Goal: Task Accomplishment & Management: Use online tool/utility

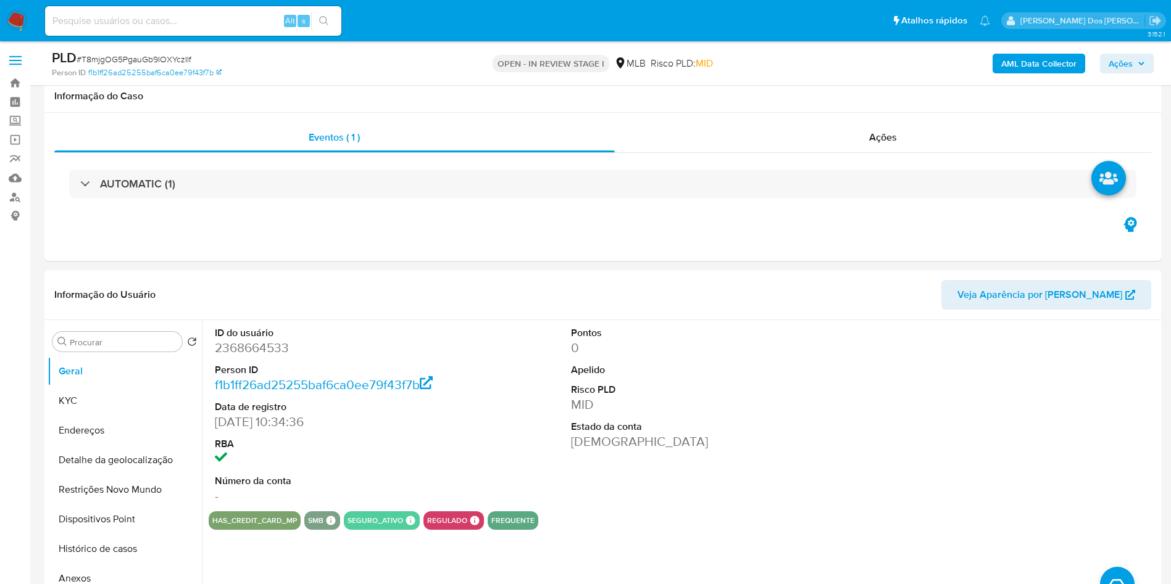
select select "10"
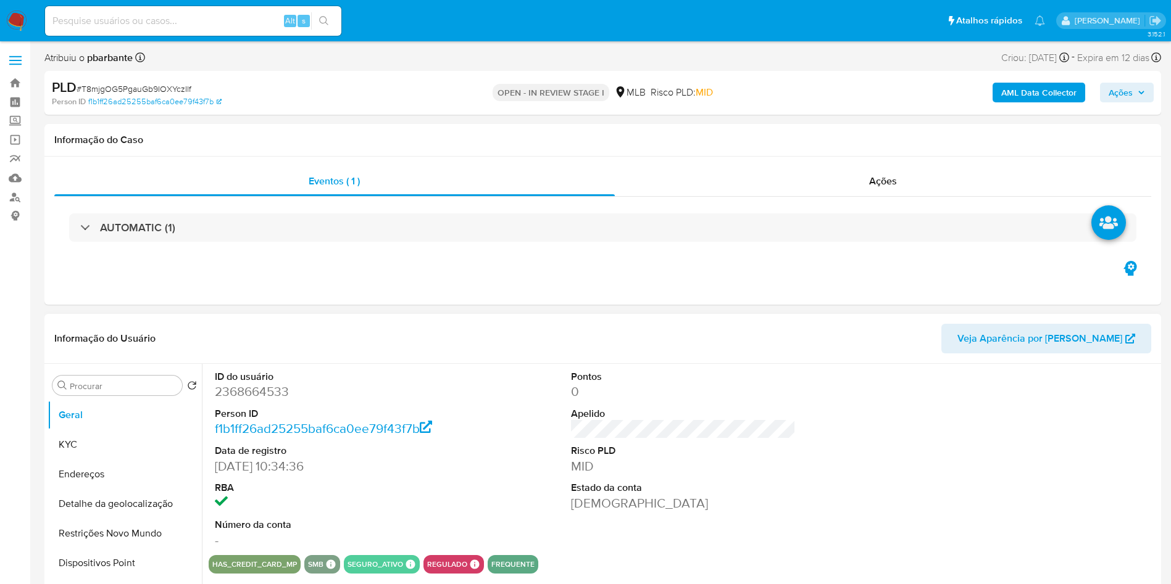
select select "10"
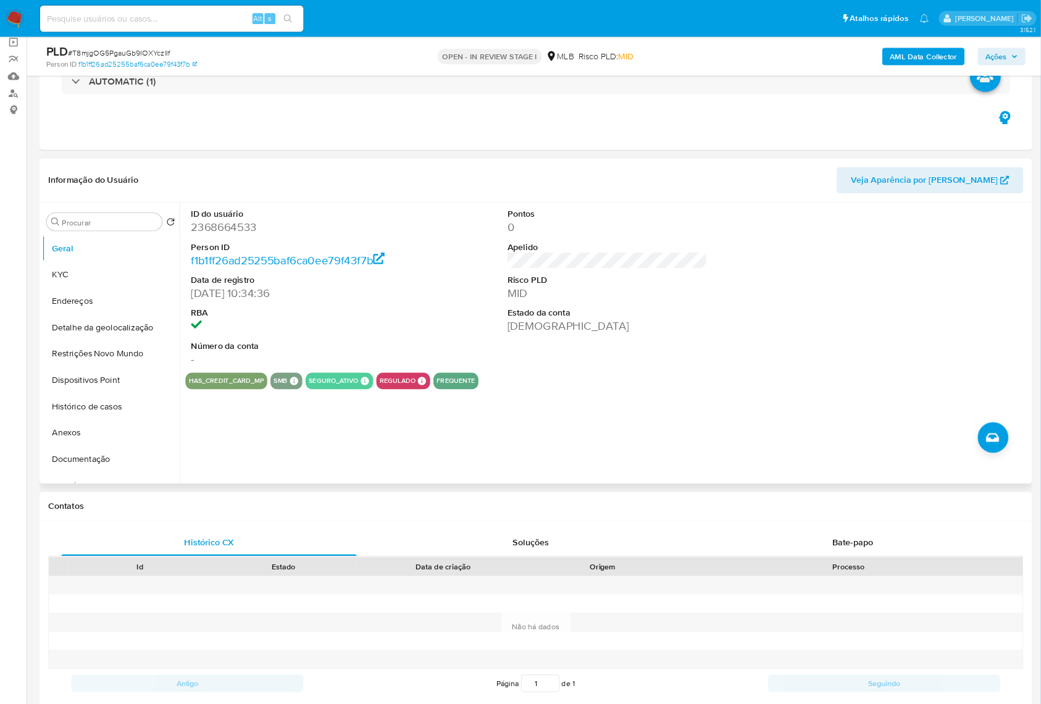
scroll to position [93, 0]
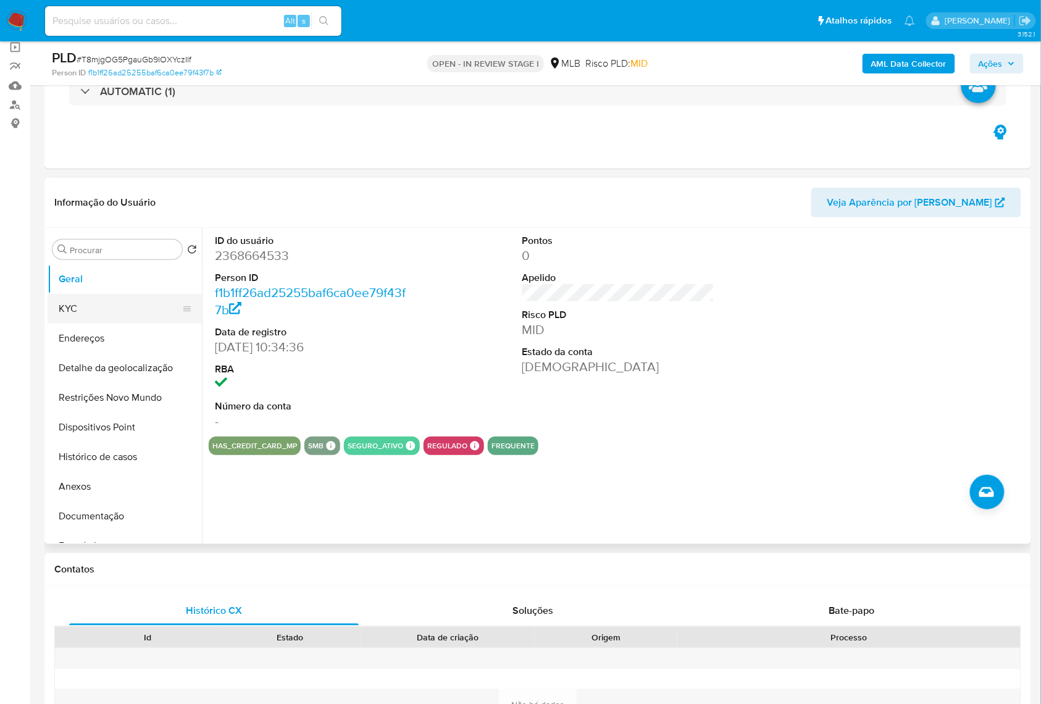
click at [136, 323] on button "KYC" at bounding box center [120, 309] width 144 height 30
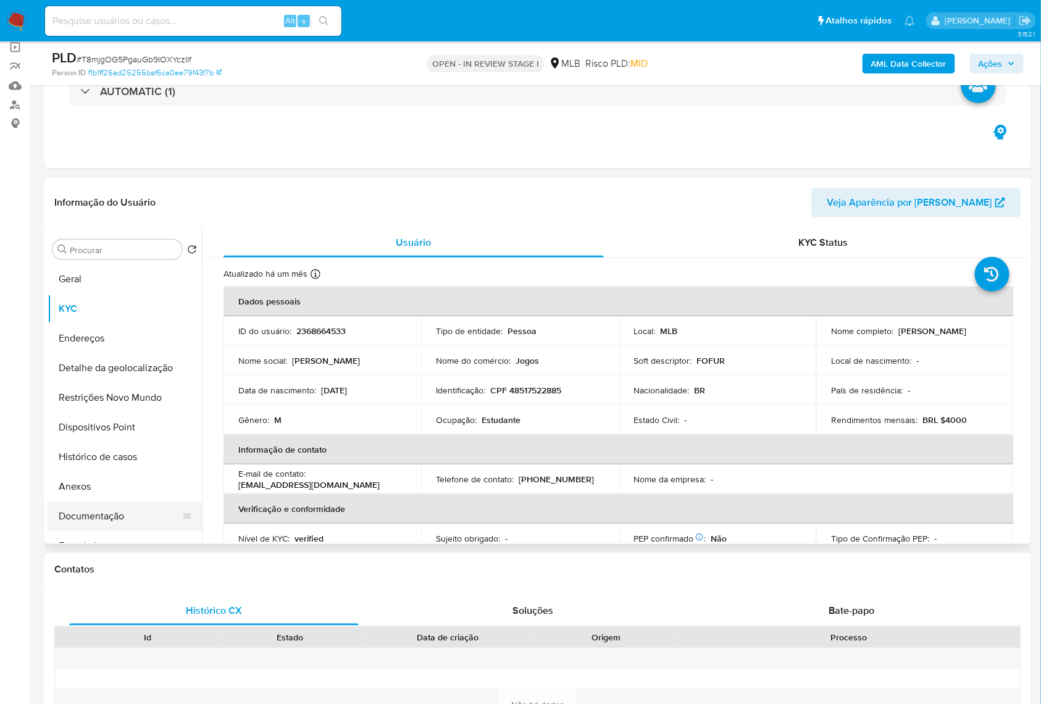
click at [81, 531] on button "Documentação" at bounding box center [120, 516] width 144 height 30
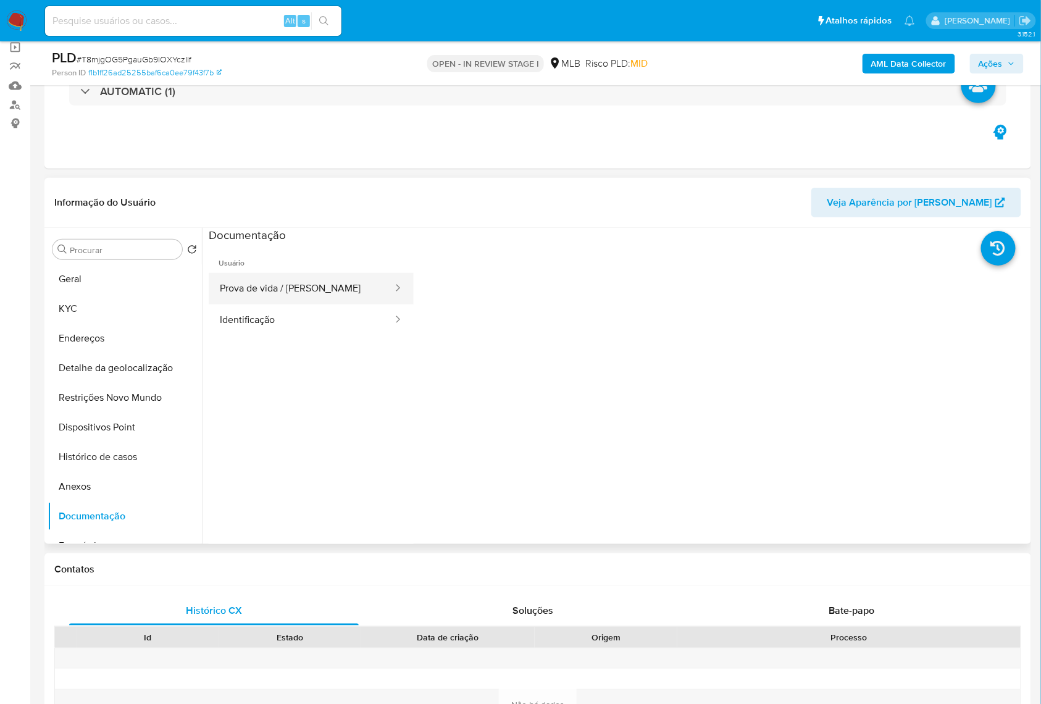
click at [267, 297] on button "Prova de vida / [PERSON_NAME]" at bounding box center [301, 288] width 185 height 31
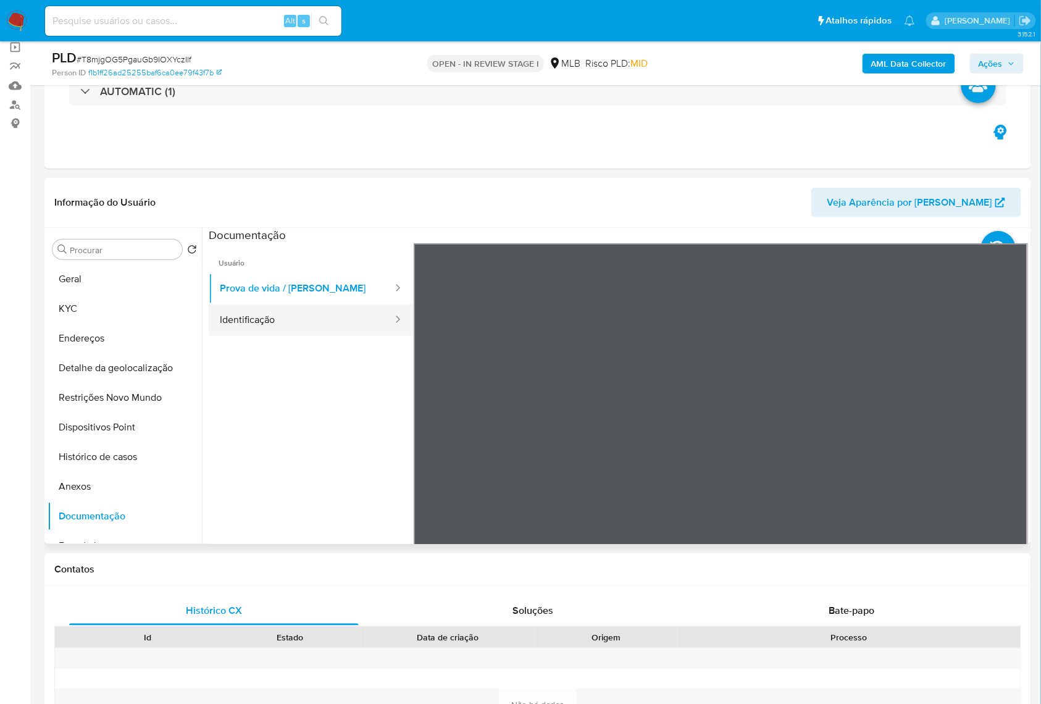
click at [273, 336] on button "Identificação" at bounding box center [301, 319] width 185 height 31
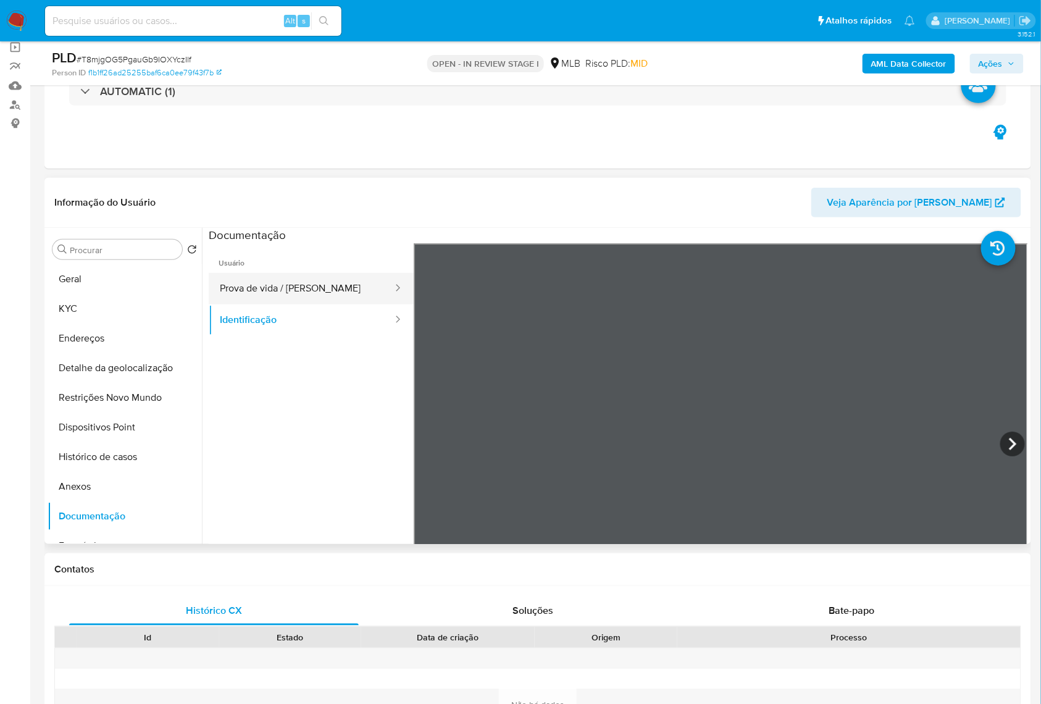
click at [275, 304] on button "Prova de vida / [PERSON_NAME]" at bounding box center [301, 288] width 185 height 31
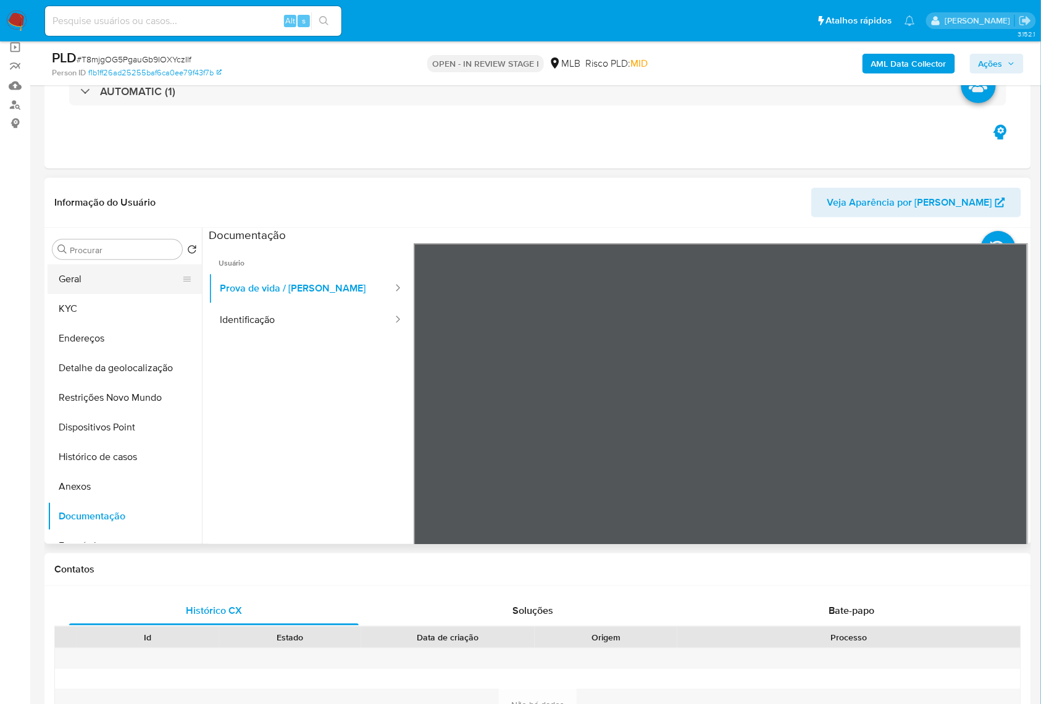
click at [70, 294] on button "Geral" at bounding box center [120, 279] width 144 height 30
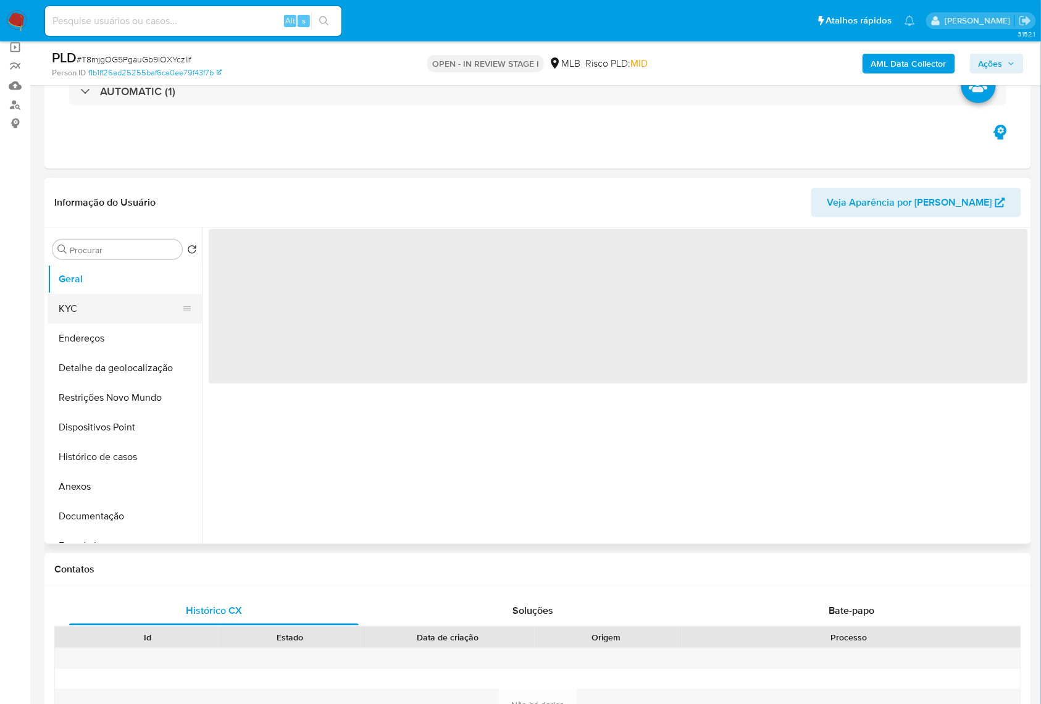
click at [73, 322] on button "KYC" at bounding box center [120, 309] width 144 height 30
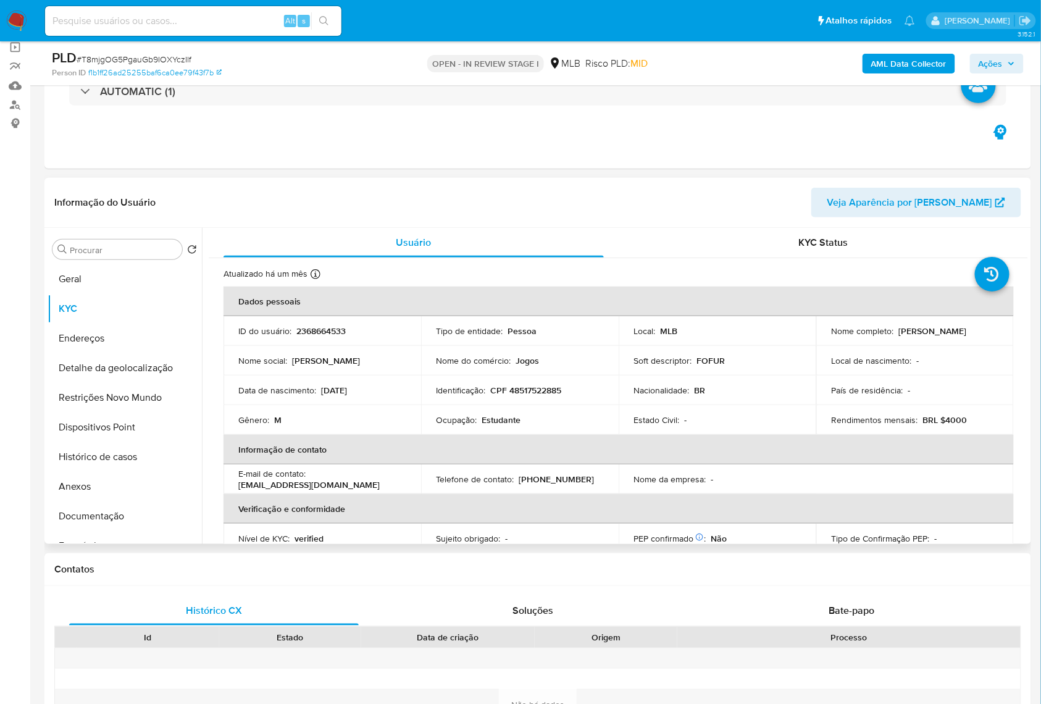
click at [519, 425] on div "Ocupação : Estudante" at bounding box center [520, 419] width 168 height 11
click at [517, 425] on div "Ocupação : Estudante" at bounding box center [520, 419] width 168 height 11
click at [517, 425] on p "Estudante" at bounding box center [500, 419] width 39 height 11
click at [516, 425] on p "Estudante" at bounding box center [500, 419] width 39 height 11
click at [514, 425] on p "Estudante" at bounding box center [500, 419] width 39 height 11
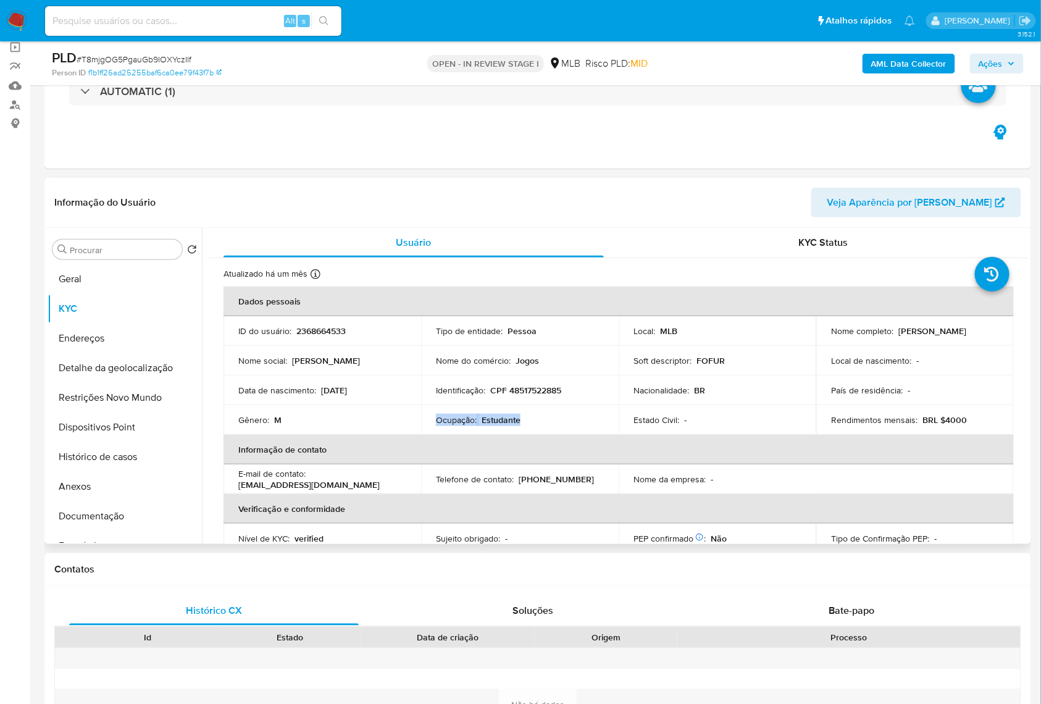
click at [514, 425] on p "Estudante" at bounding box center [500, 419] width 39 height 11
click at [500, 425] on p "Estudante" at bounding box center [500, 419] width 39 height 11
copy p "Estudante"
click at [900, 70] on b "AML Data Collector" at bounding box center [908, 64] width 75 height 20
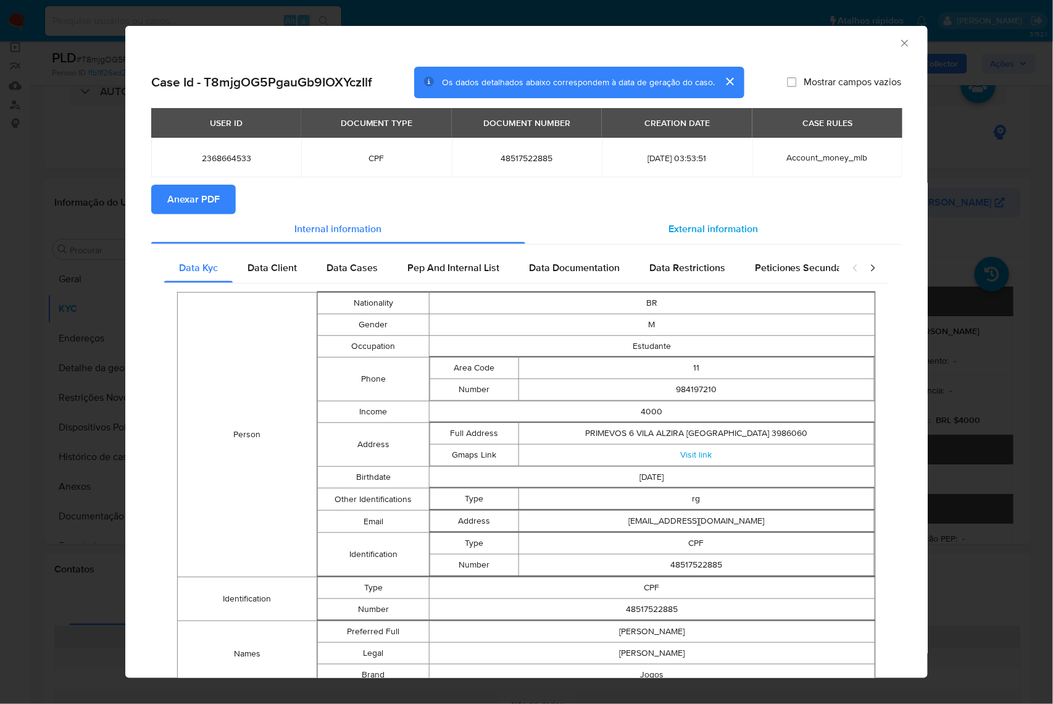
click at [711, 235] on span "External information" at bounding box center [713, 229] width 89 height 14
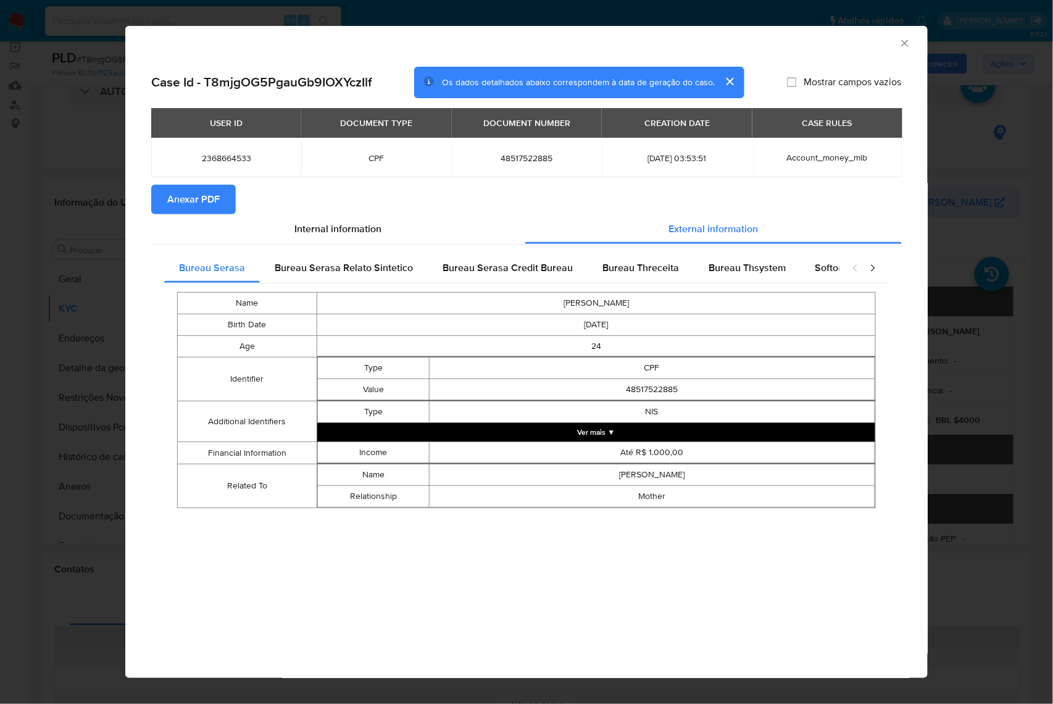
click at [212, 190] on span "Anexar PDF" at bounding box center [193, 199] width 52 height 27
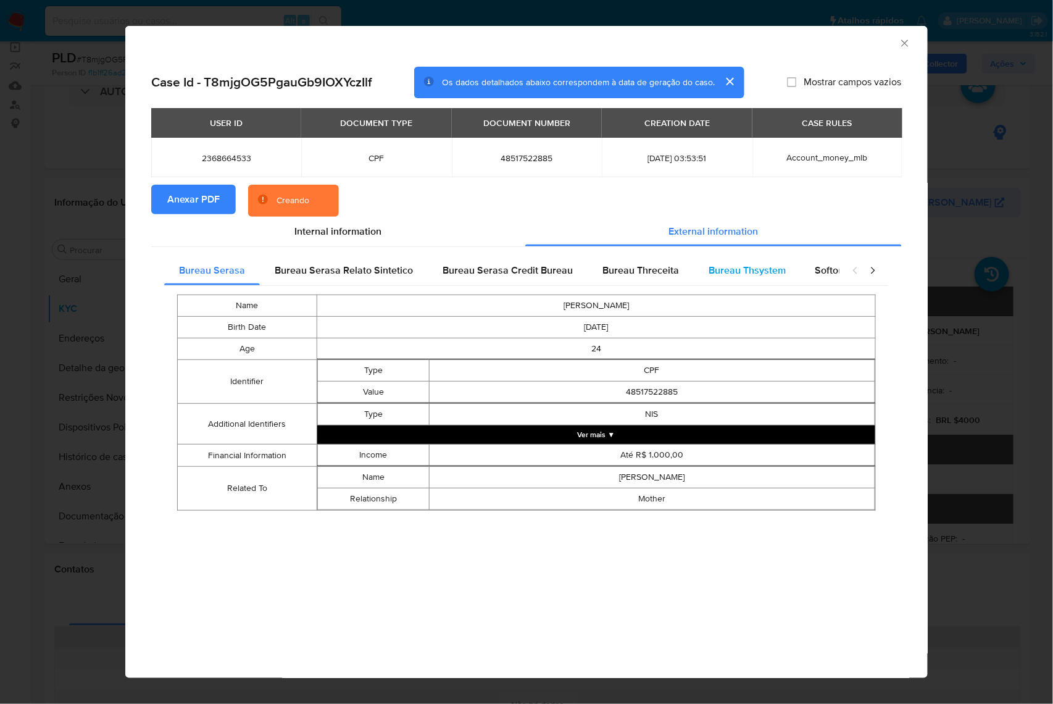
click at [755, 270] on span "Bureau Thsystem" at bounding box center [746, 270] width 77 height 14
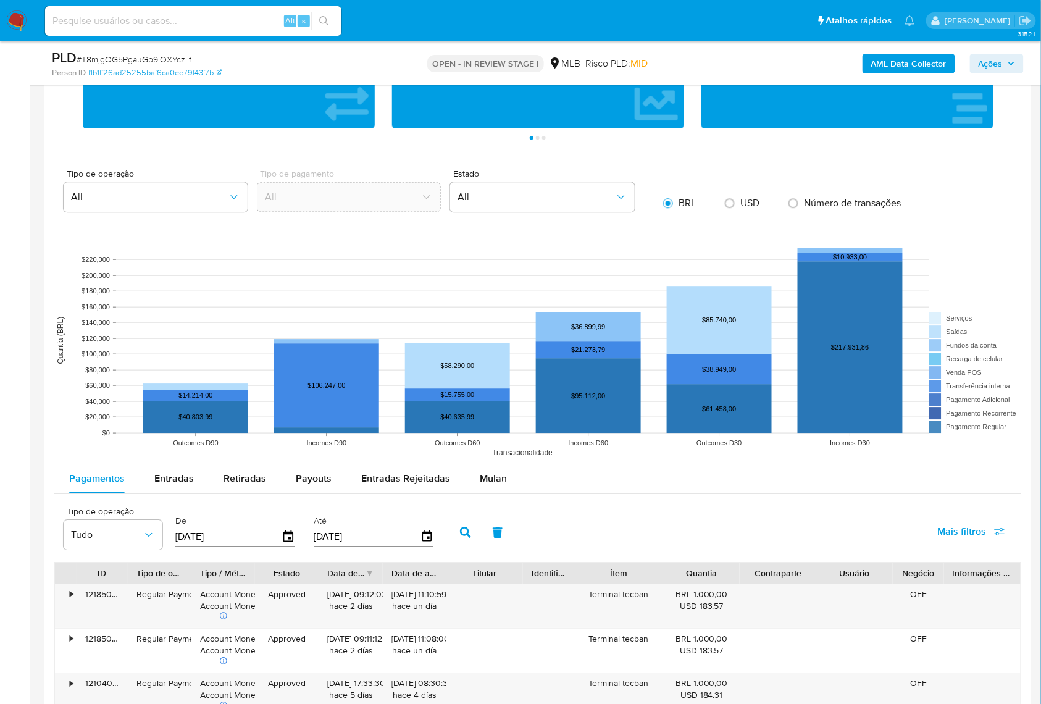
scroll to position [998, 0]
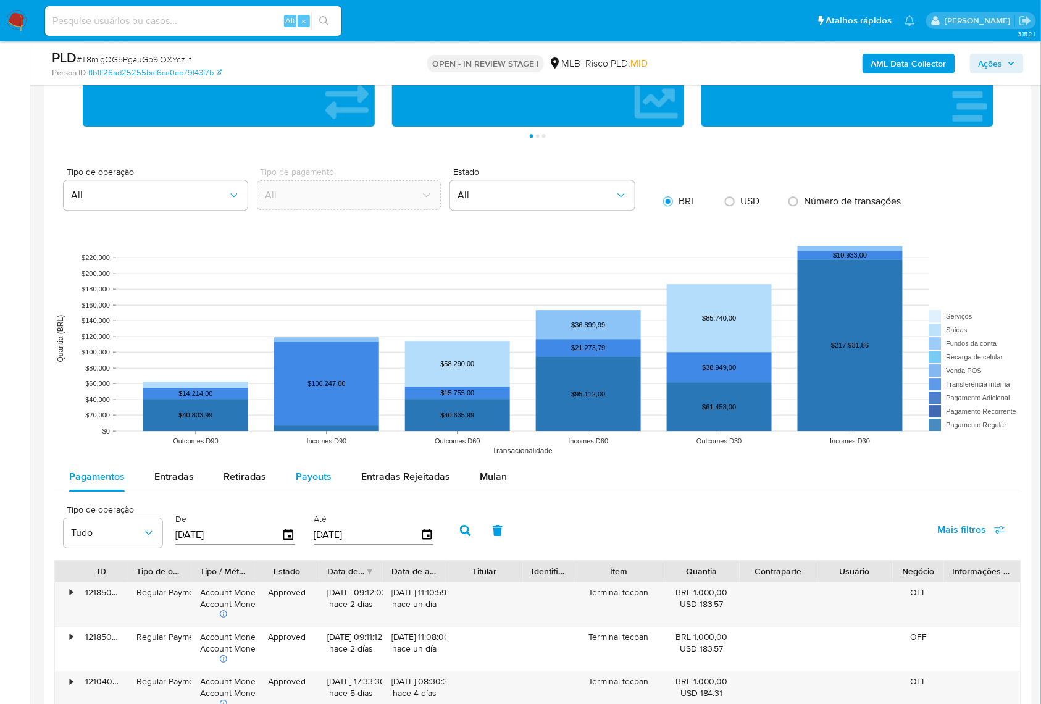
click at [306, 483] on span "Payouts" at bounding box center [314, 476] width 36 height 14
select select "10"
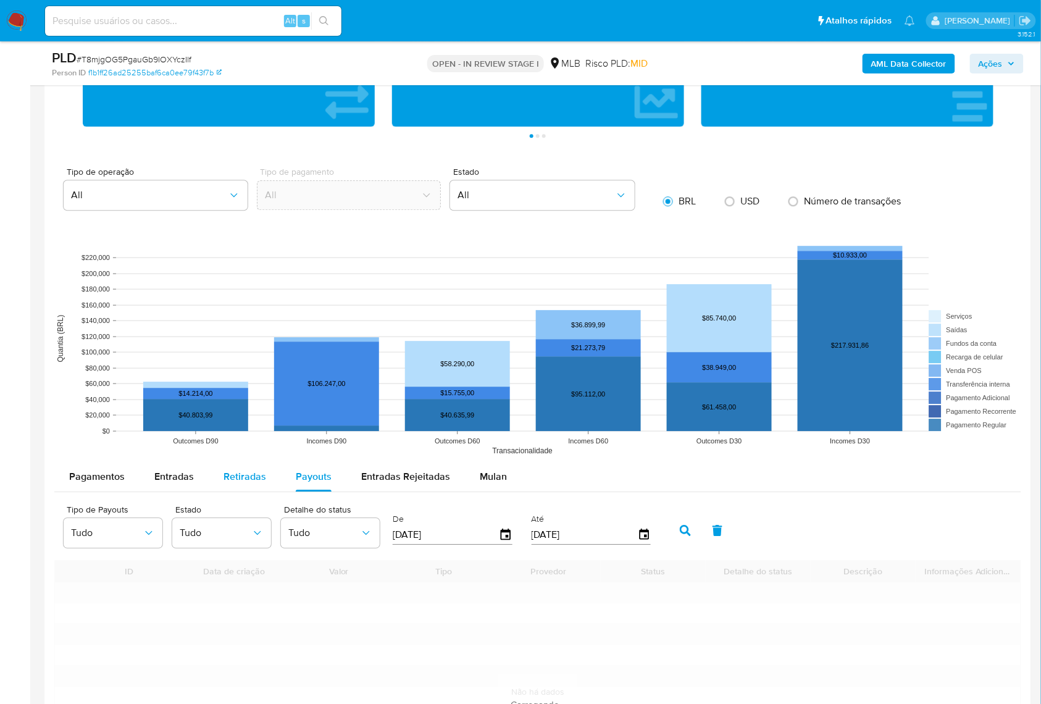
click at [257, 483] on span "Retiradas" at bounding box center [244, 476] width 43 height 14
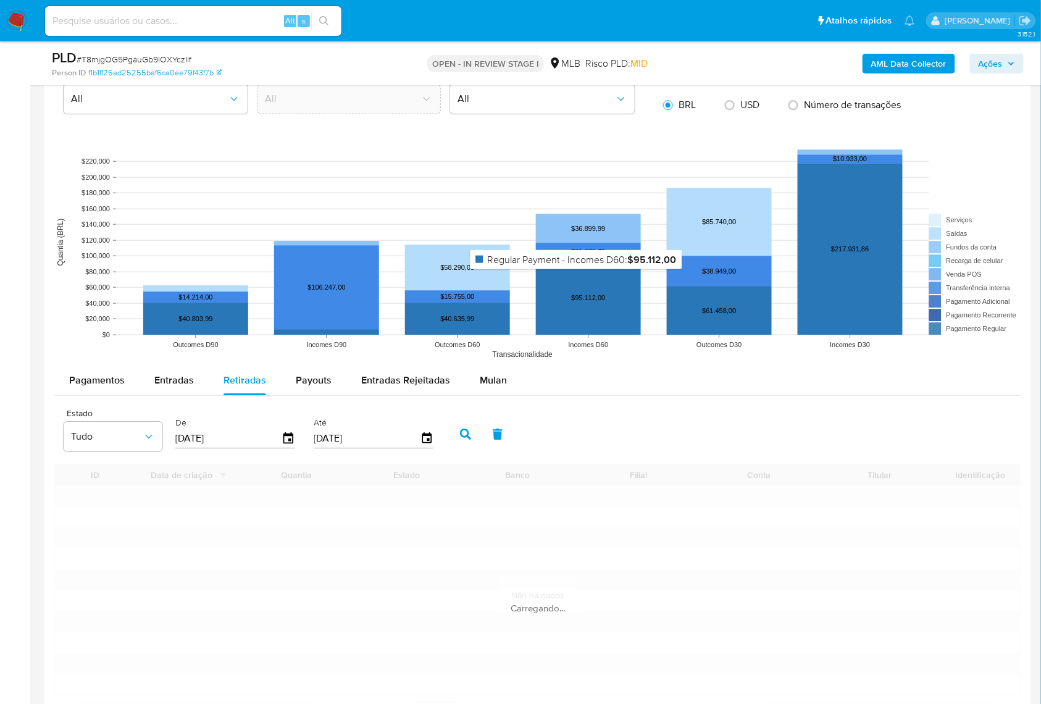
scroll to position [1327, 0]
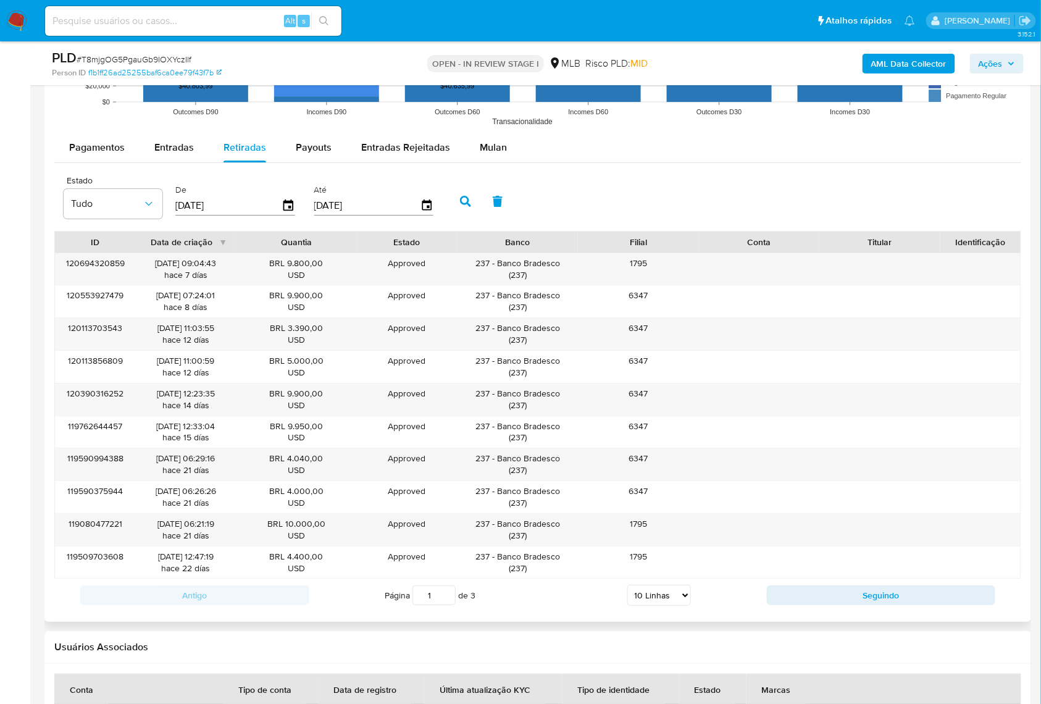
click at [680, 584] on select "5 Linhas 10 Linhas 20 Linhas 25 Linhas 50 Linhas 100 Linhas" at bounding box center [659, 594] width 64 height 21
select select "100"
click at [627, 584] on select "5 Linhas 10 Linhas 20 Linhas 25 Linhas 50 Linhas 100 Linhas" at bounding box center [659, 594] width 64 height 21
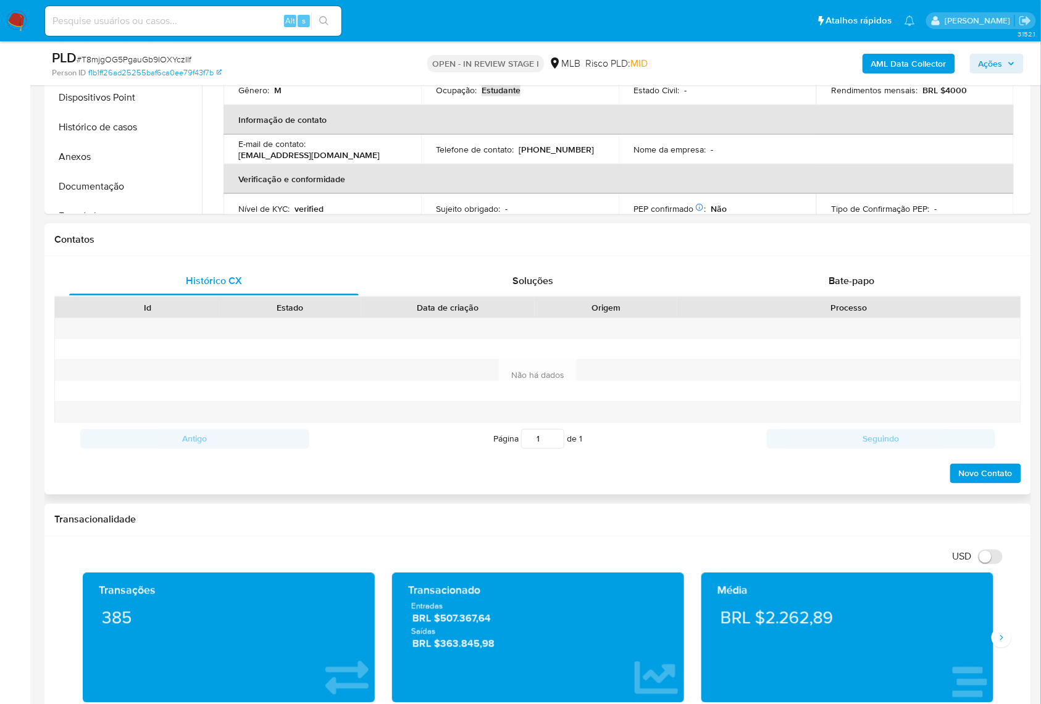
scroll to position [0, 0]
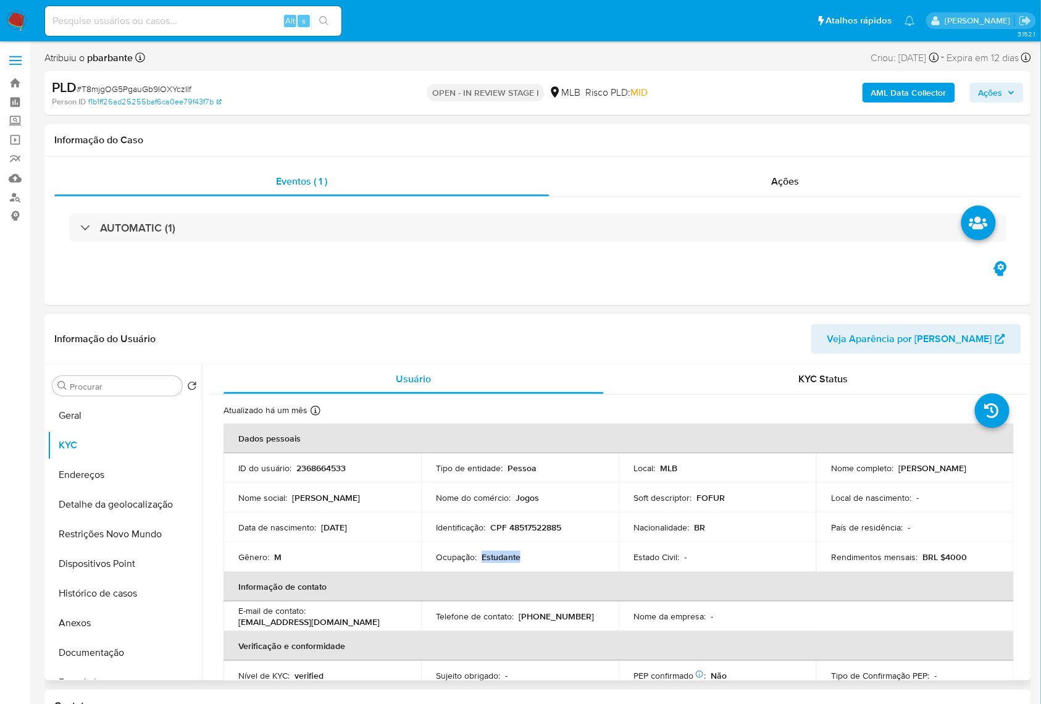
click at [125, 430] on button "Geral" at bounding box center [125, 416] width 154 height 30
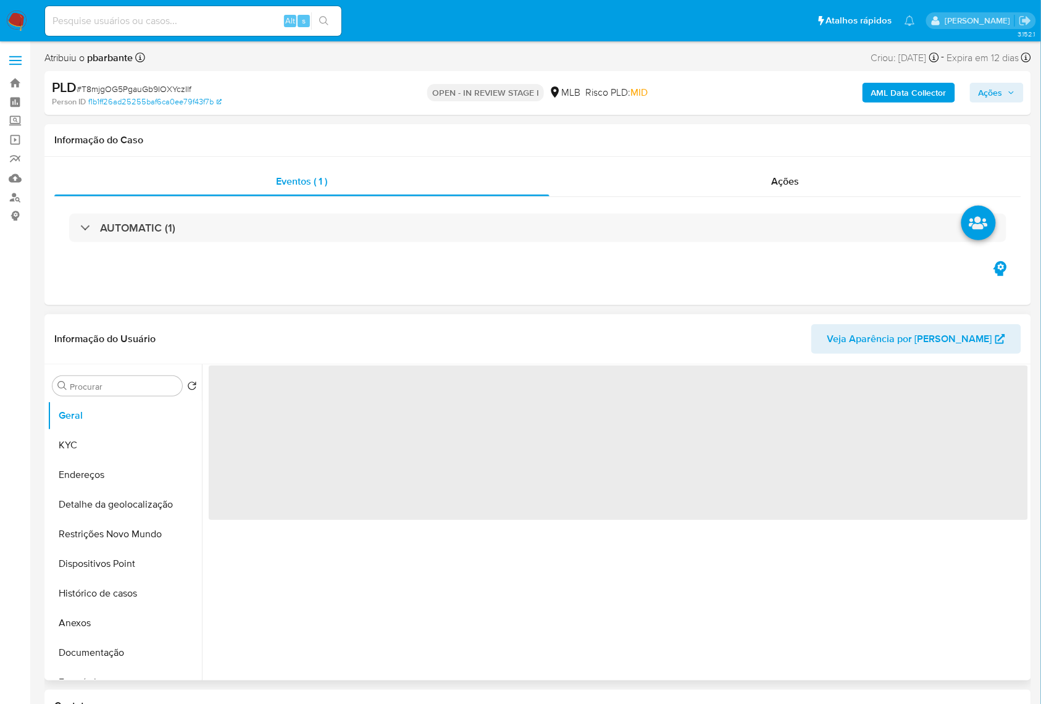
click at [276, 354] on header "Informação do Usuário Veja Aparência por [PERSON_NAME]" at bounding box center [537, 339] width 966 height 30
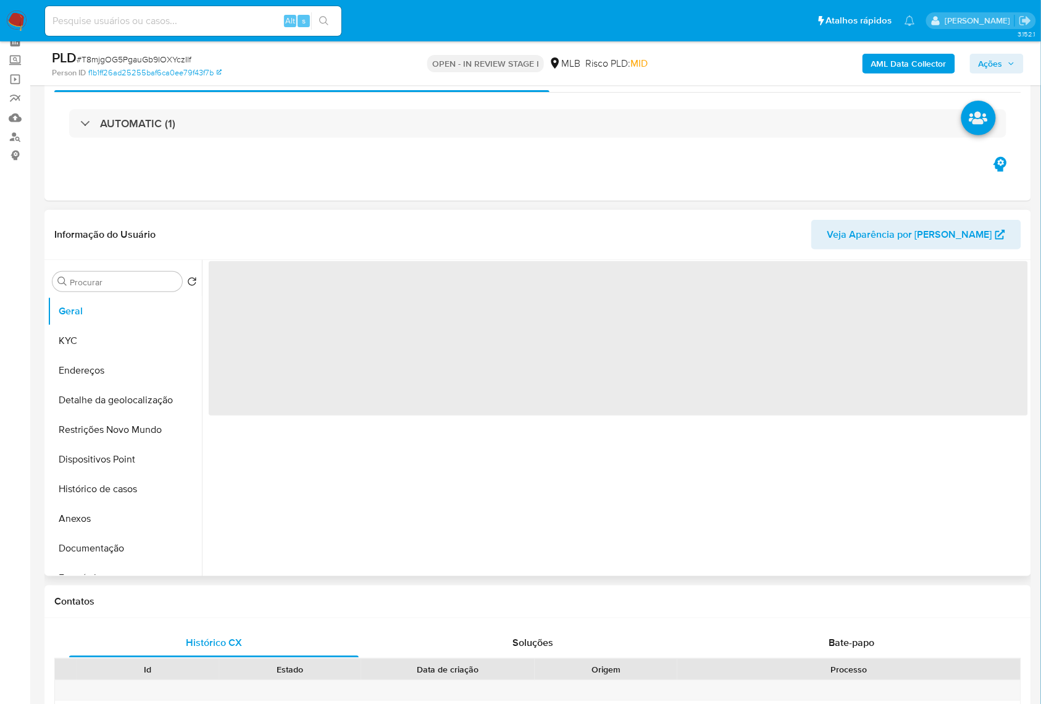
scroll to position [164, 0]
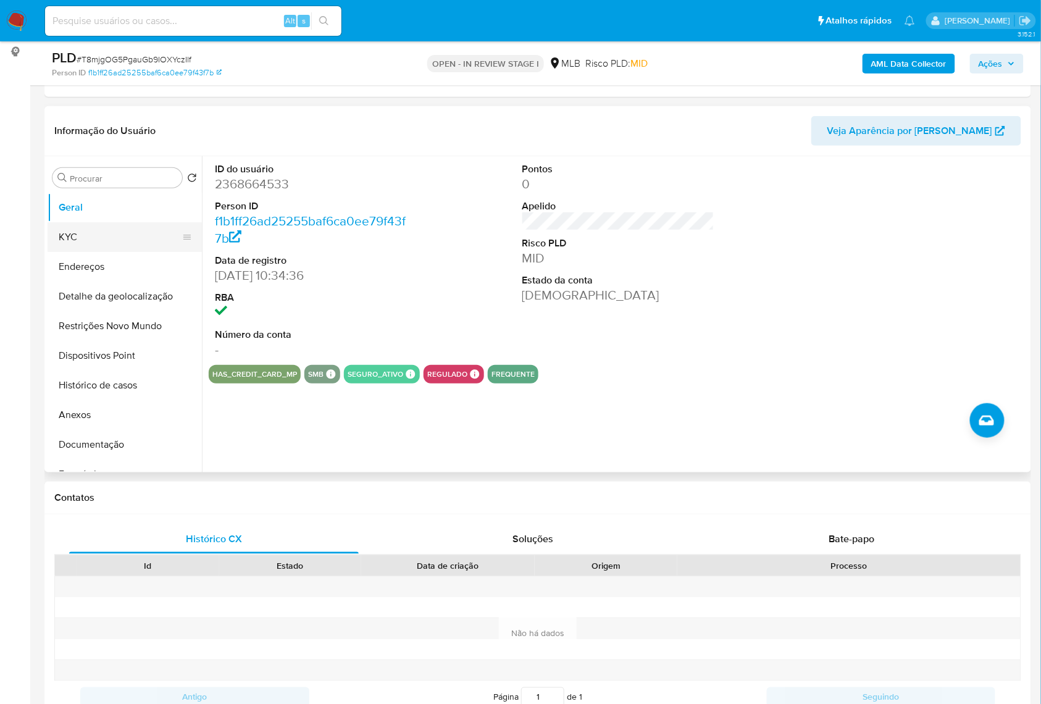
click at [77, 250] on button "KYC" at bounding box center [120, 237] width 144 height 30
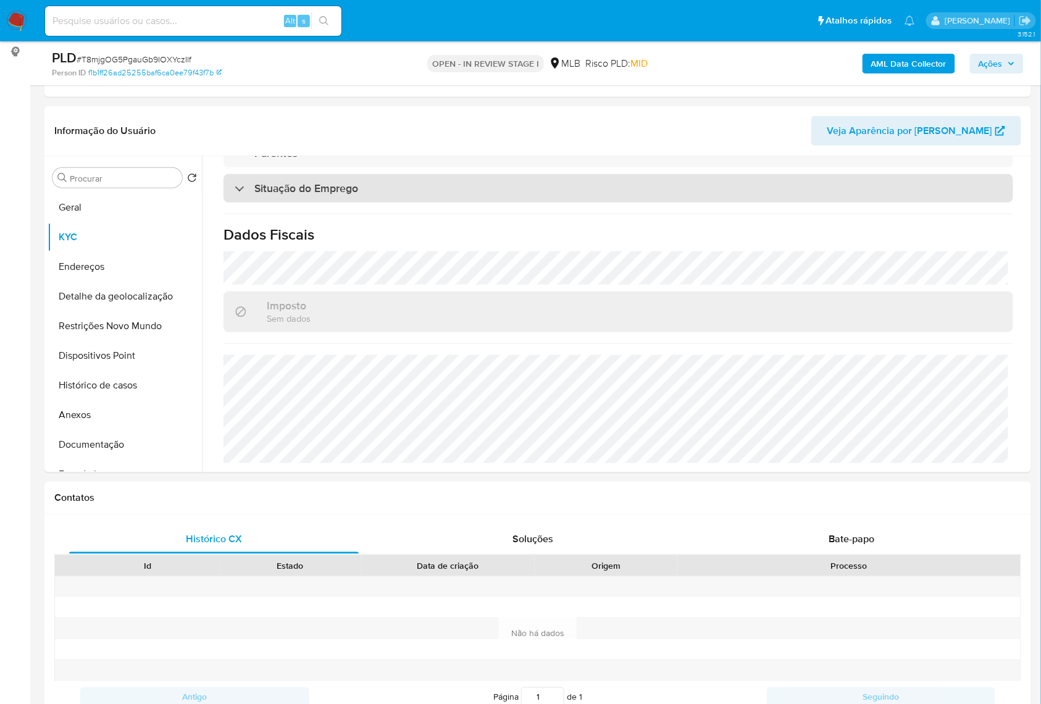
scroll to position [526, 0]
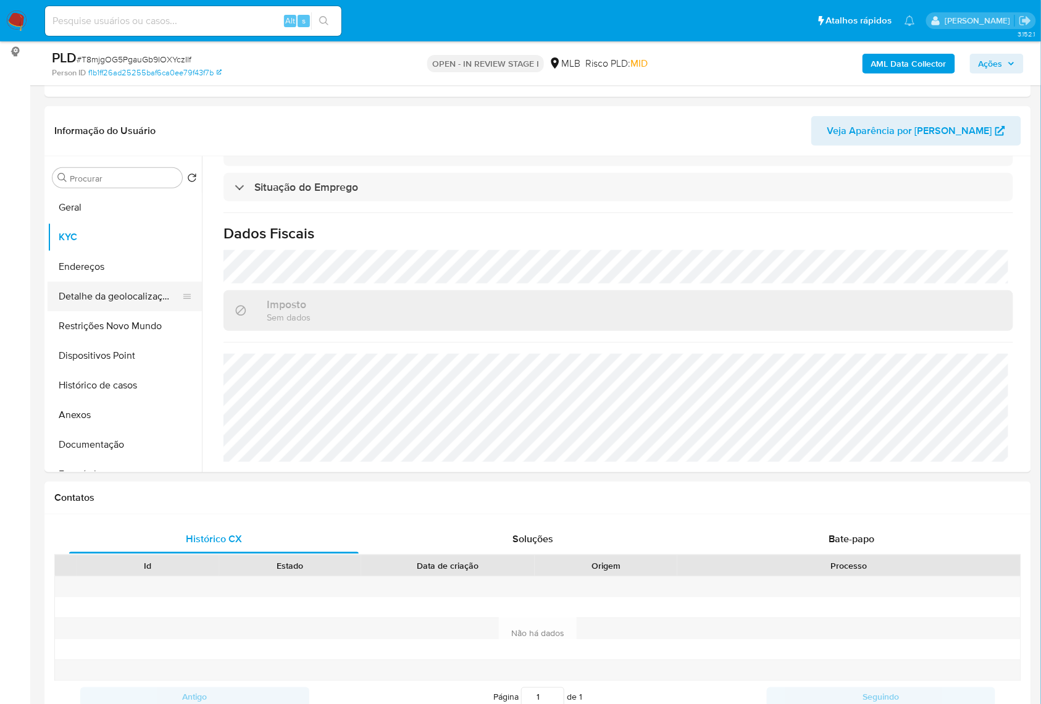
click at [102, 311] on button "Detalhe da geolocalização" at bounding box center [120, 296] width 144 height 30
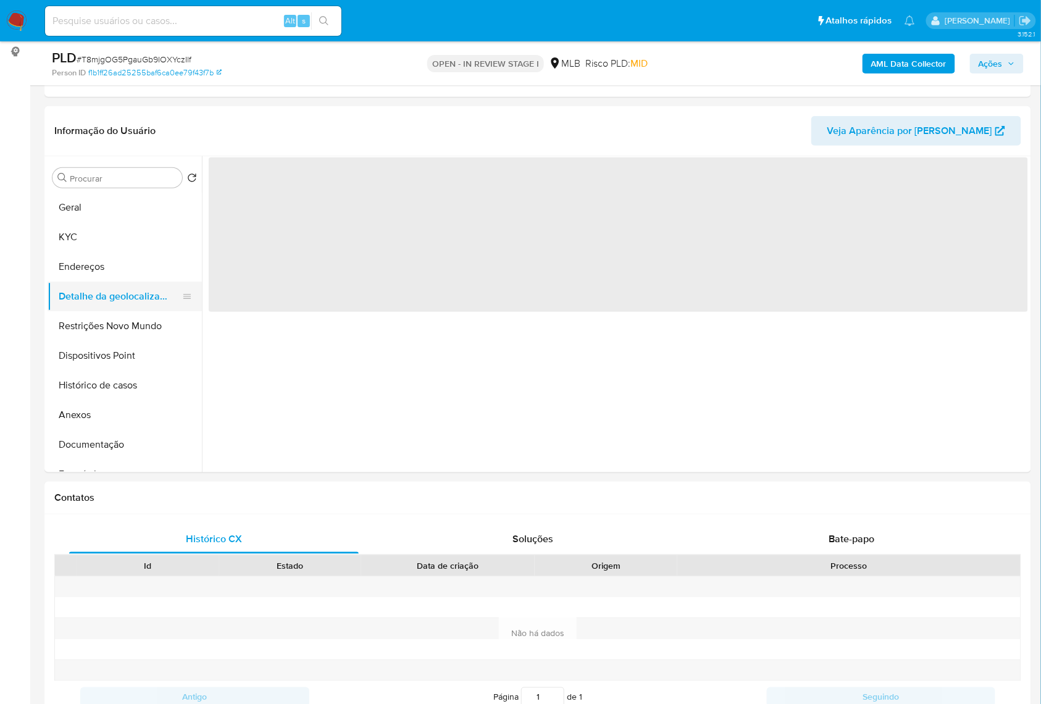
scroll to position [0, 0]
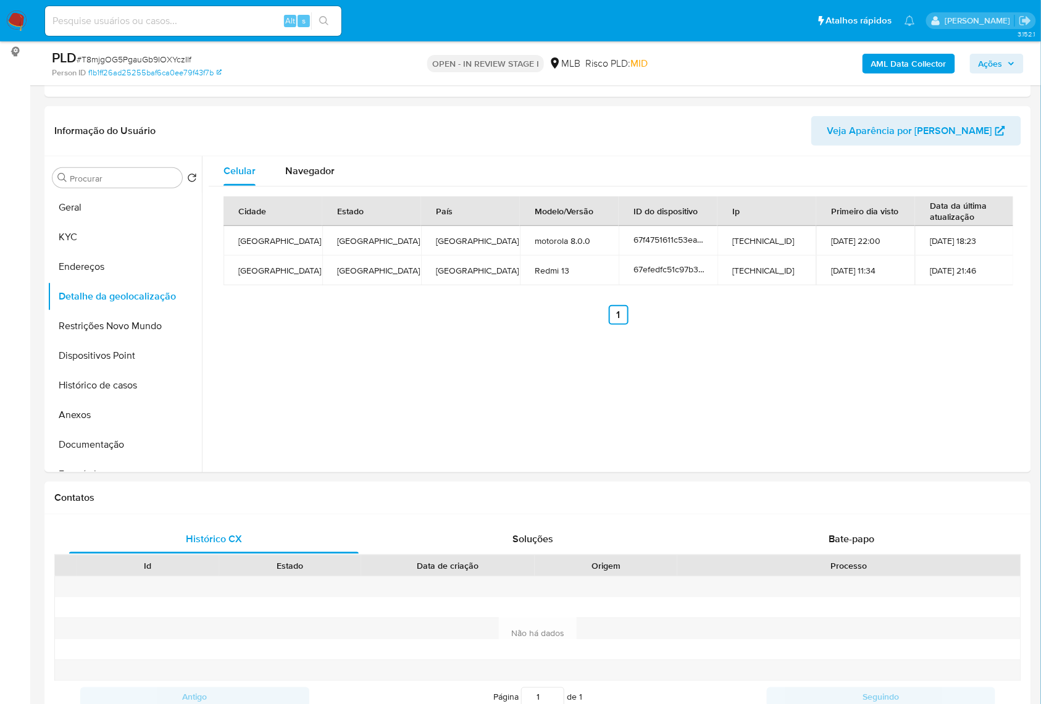
click at [305, 366] on div "Celular Navegador Cidade Estado País Modelo/Versão ID do dispositivo Ip Primeir…" at bounding box center [615, 314] width 826 height 316
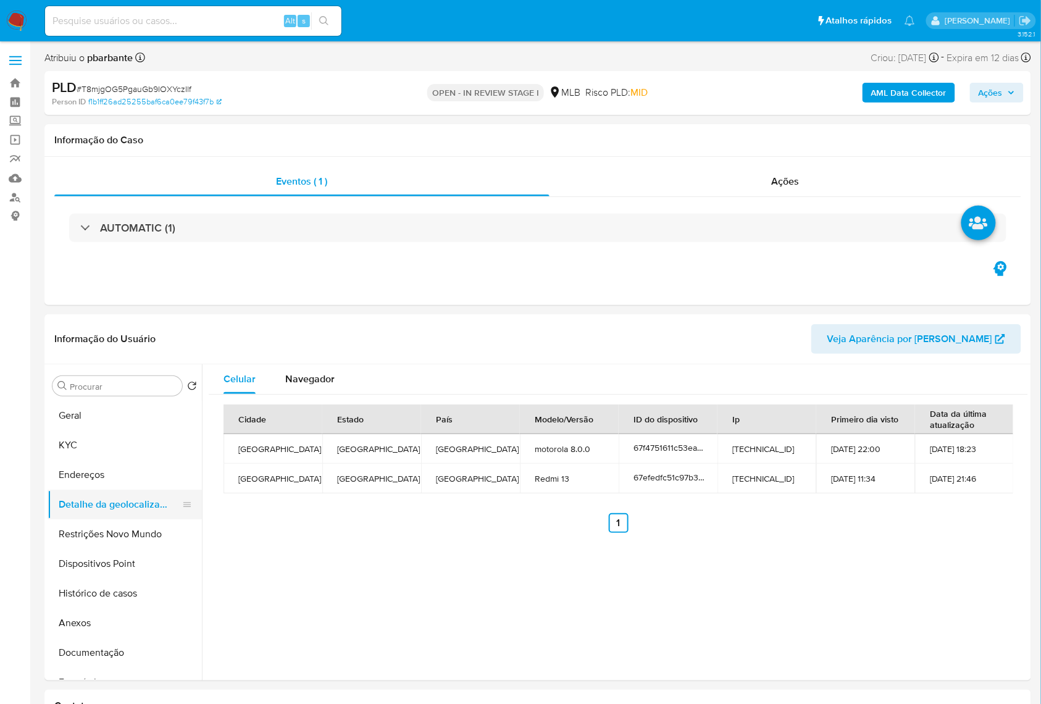
drag, startPoint x: 131, startPoint y: 561, endPoint x: 146, endPoint y: 530, distance: 35.1
click at [131, 549] on button "Restrições Novo Mundo" at bounding box center [125, 534] width 154 height 30
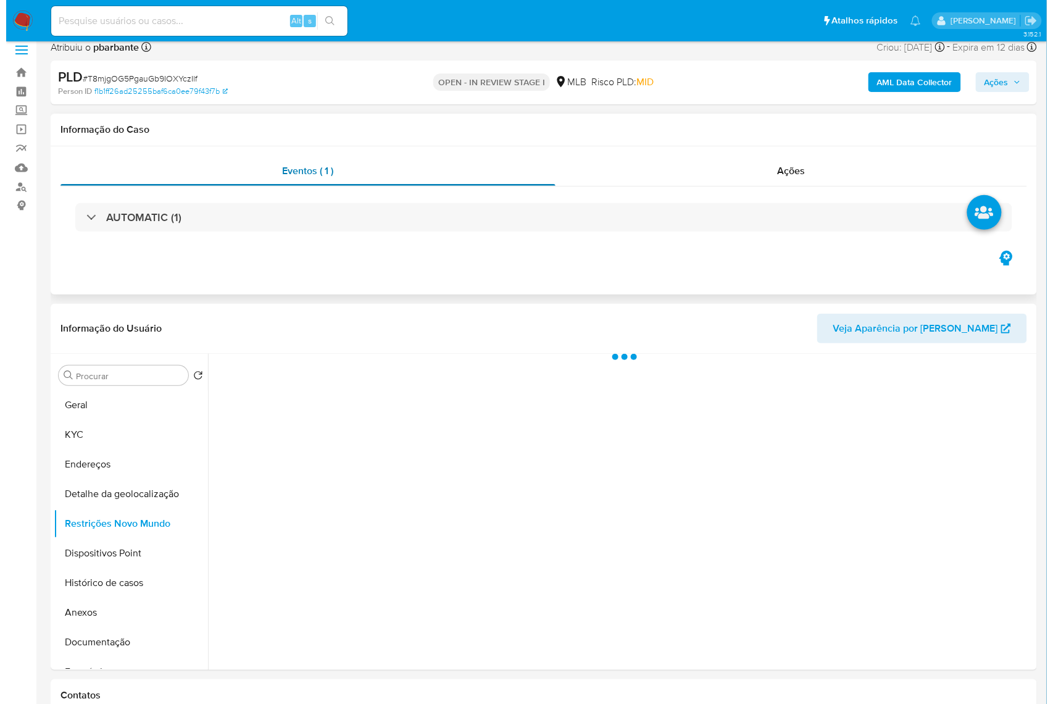
scroll to position [164, 0]
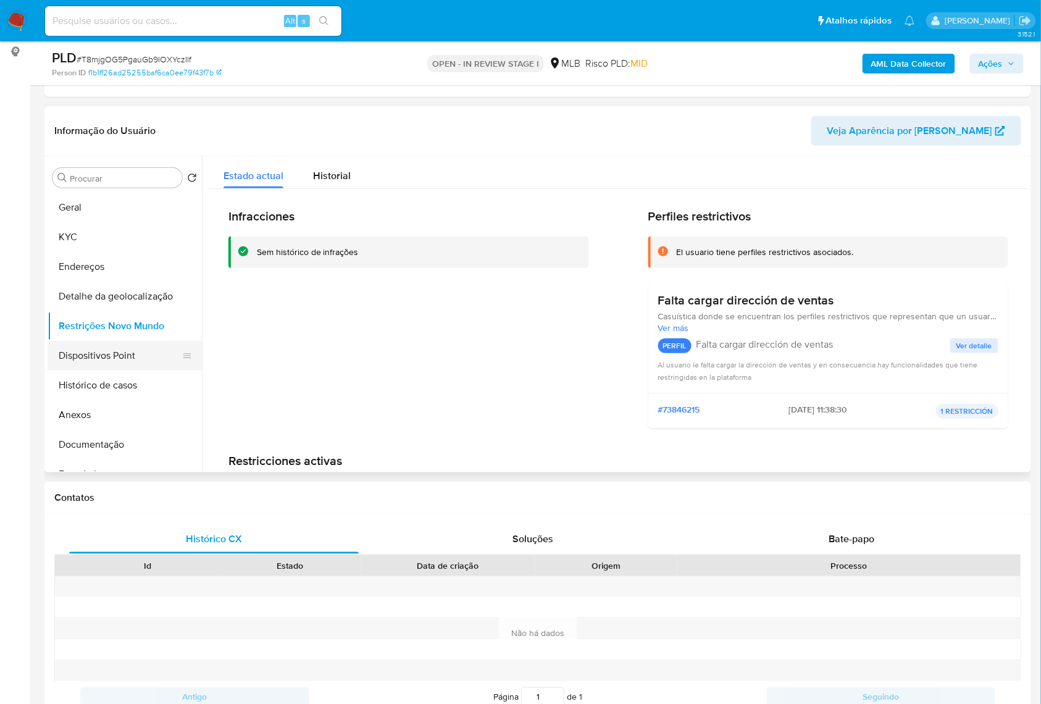
click at [131, 370] on button "Dispositivos Point" at bounding box center [120, 356] width 144 height 30
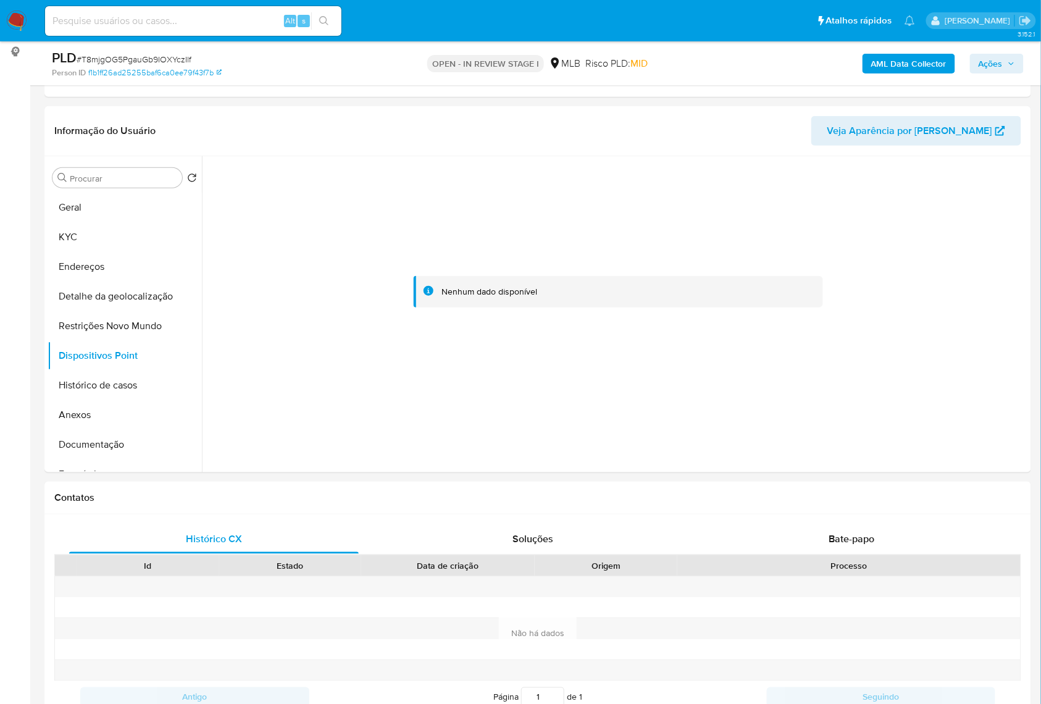
click at [1005, 60] on span "Ações" at bounding box center [996, 63] width 36 height 17
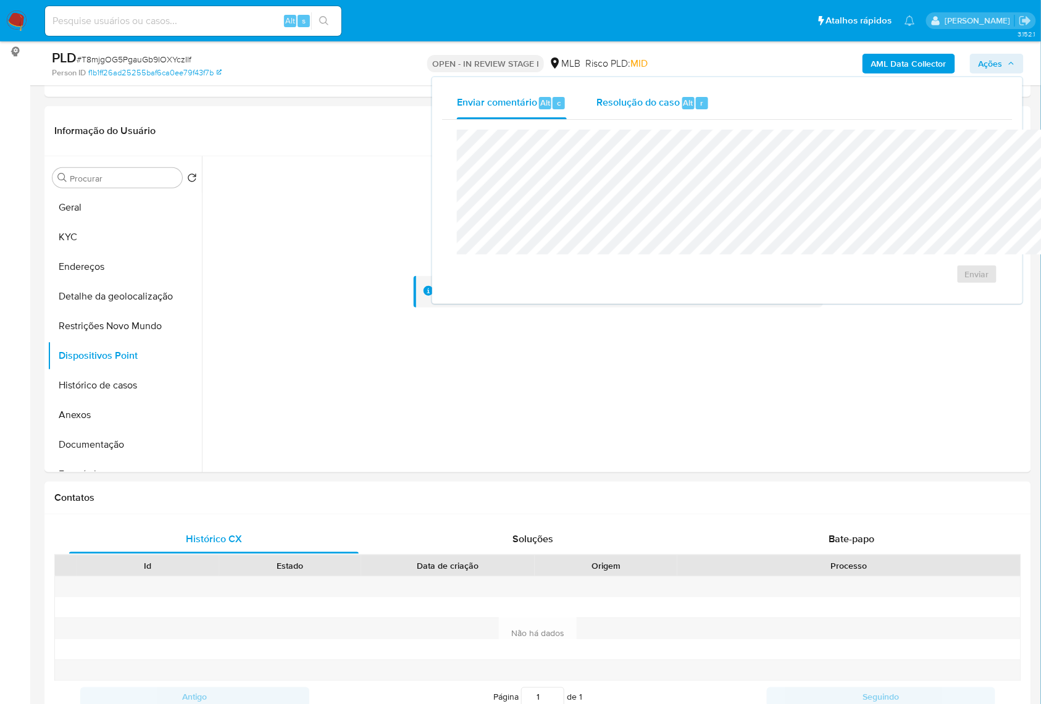
click at [683, 102] on span "Alt" at bounding box center [688, 103] width 10 height 12
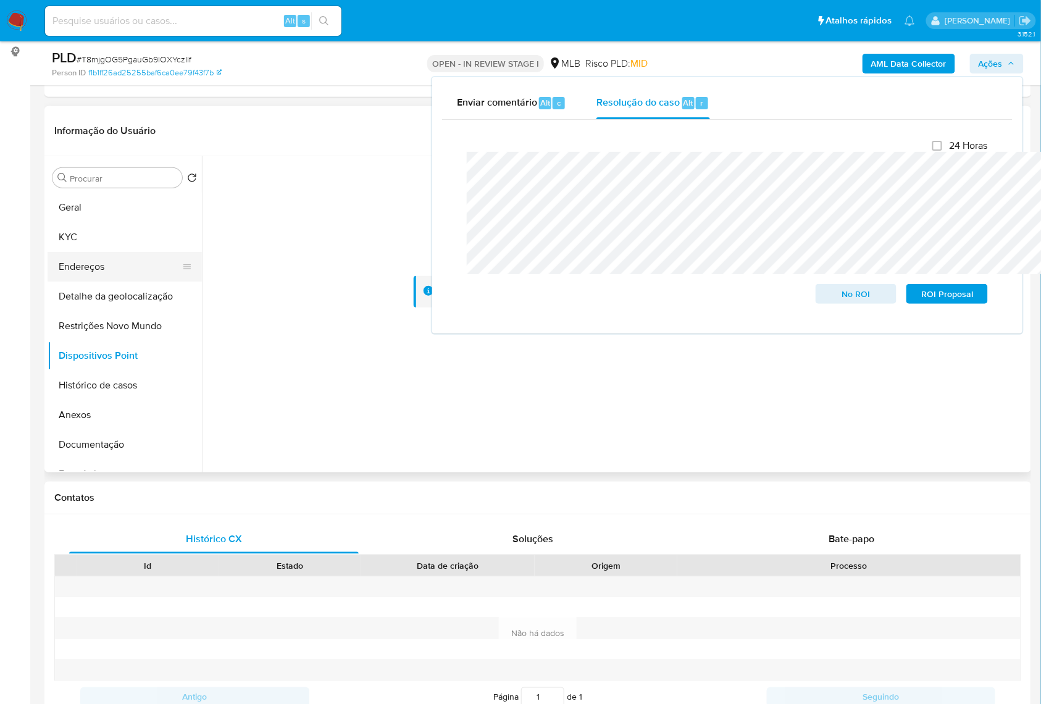
click at [72, 272] on button "Endereços" at bounding box center [120, 267] width 144 height 30
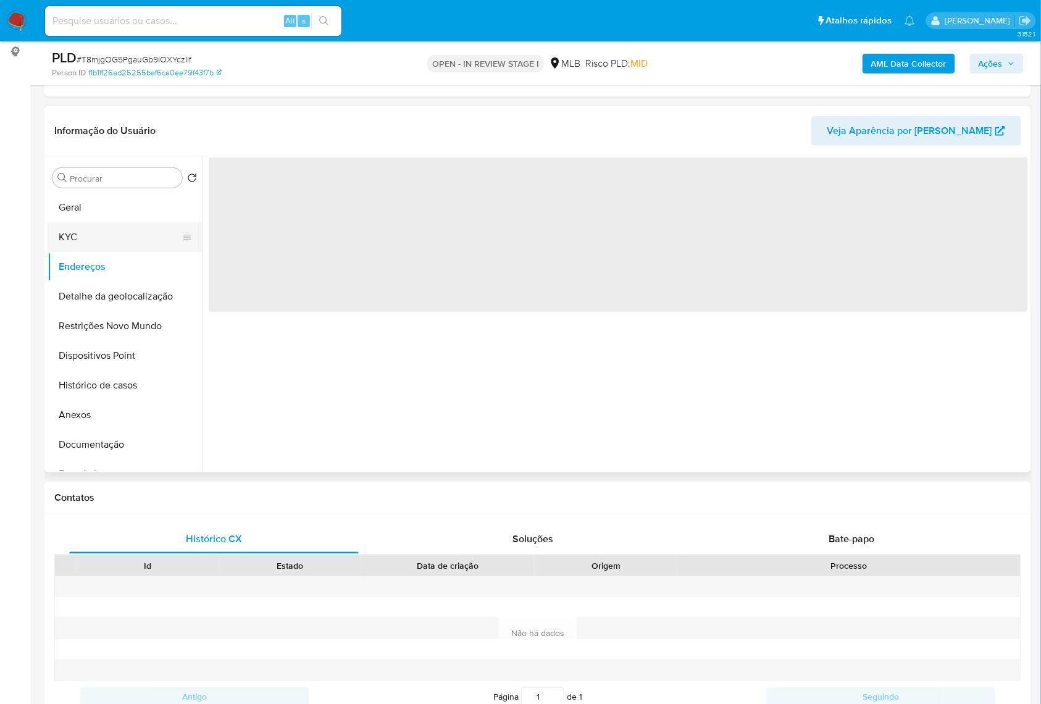
click at [73, 252] on button "KYC" at bounding box center [120, 237] width 144 height 30
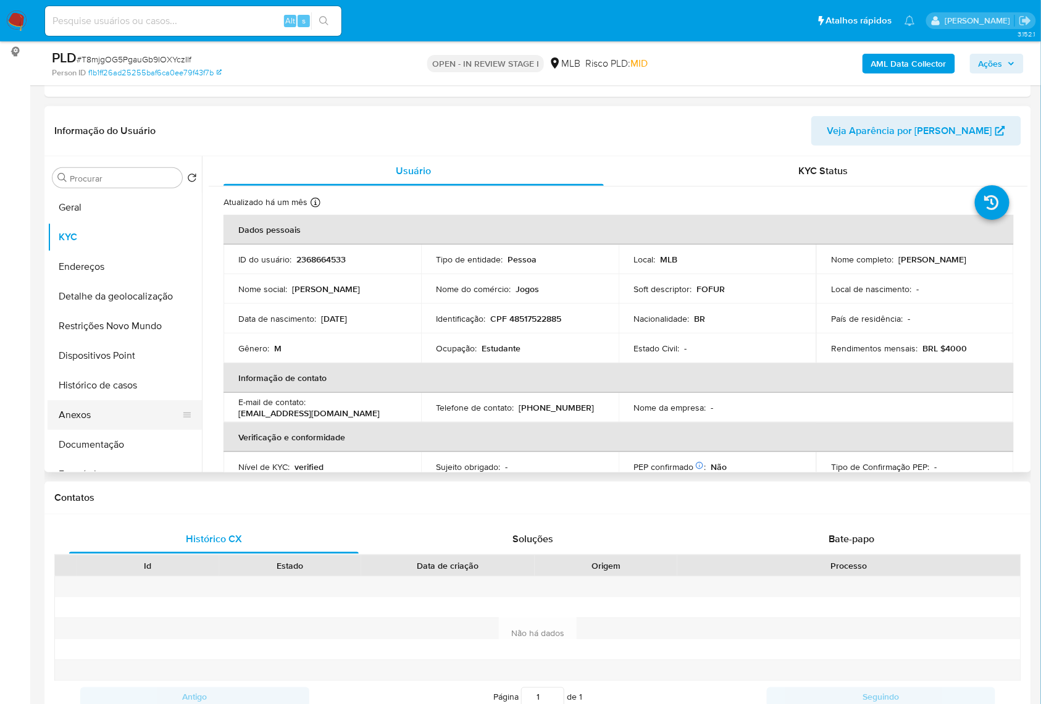
click at [95, 430] on button "Anexos" at bounding box center [120, 415] width 144 height 30
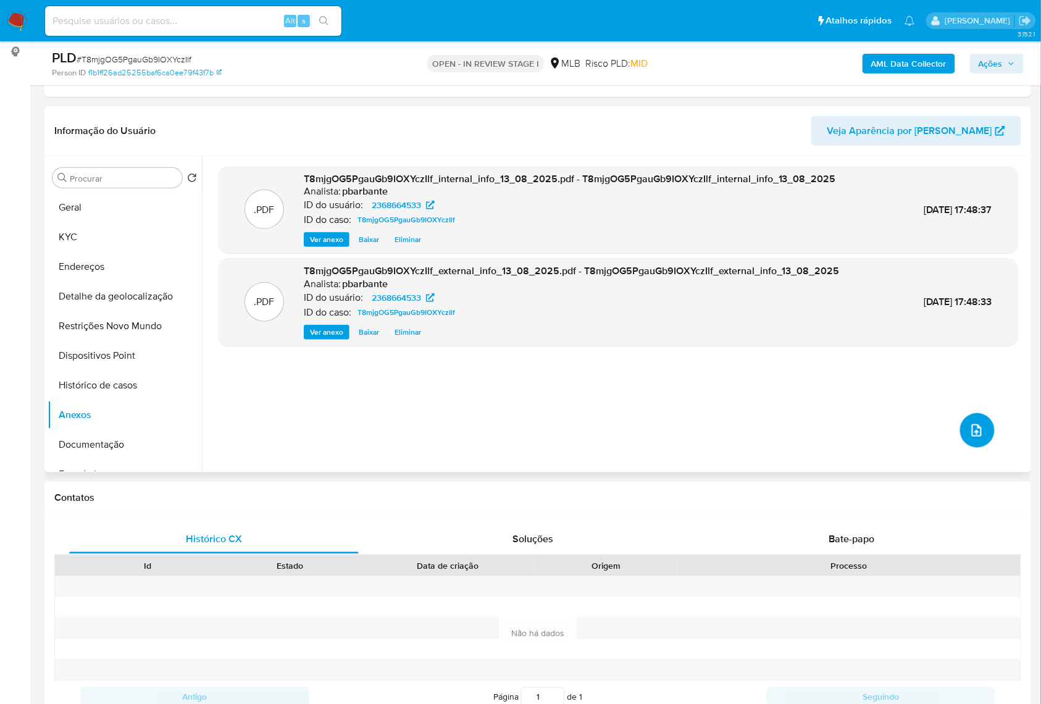
click at [978, 447] on button "upload-file" at bounding box center [977, 430] width 35 height 35
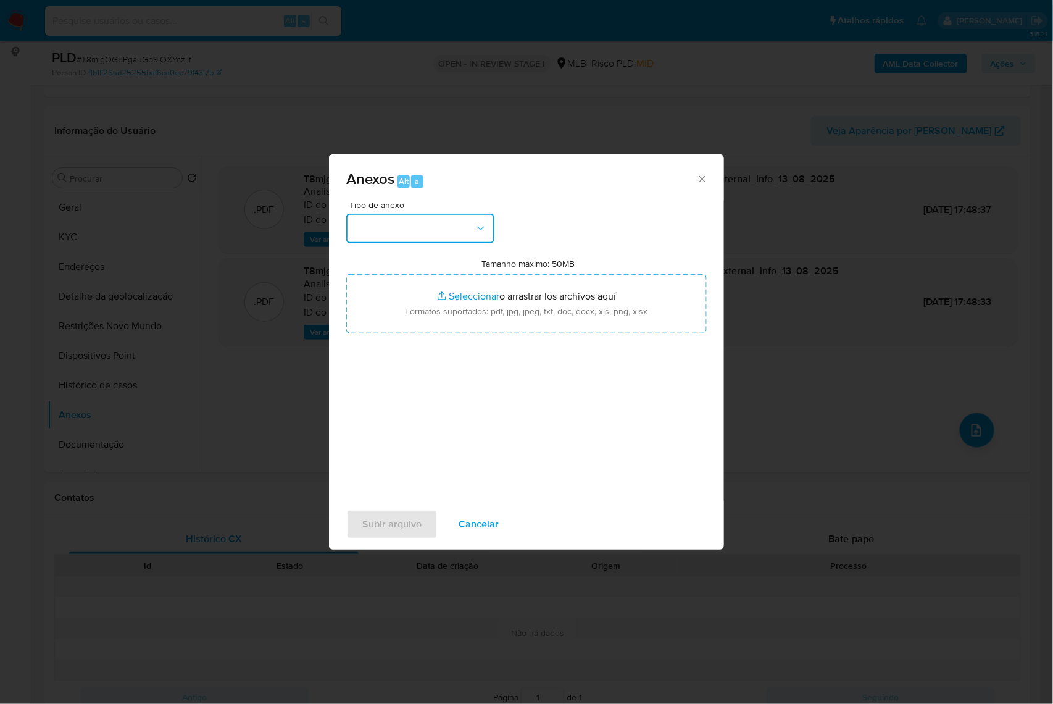
click at [405, 214] on button "button" at bounding box center [420, 229] width 148 height 30
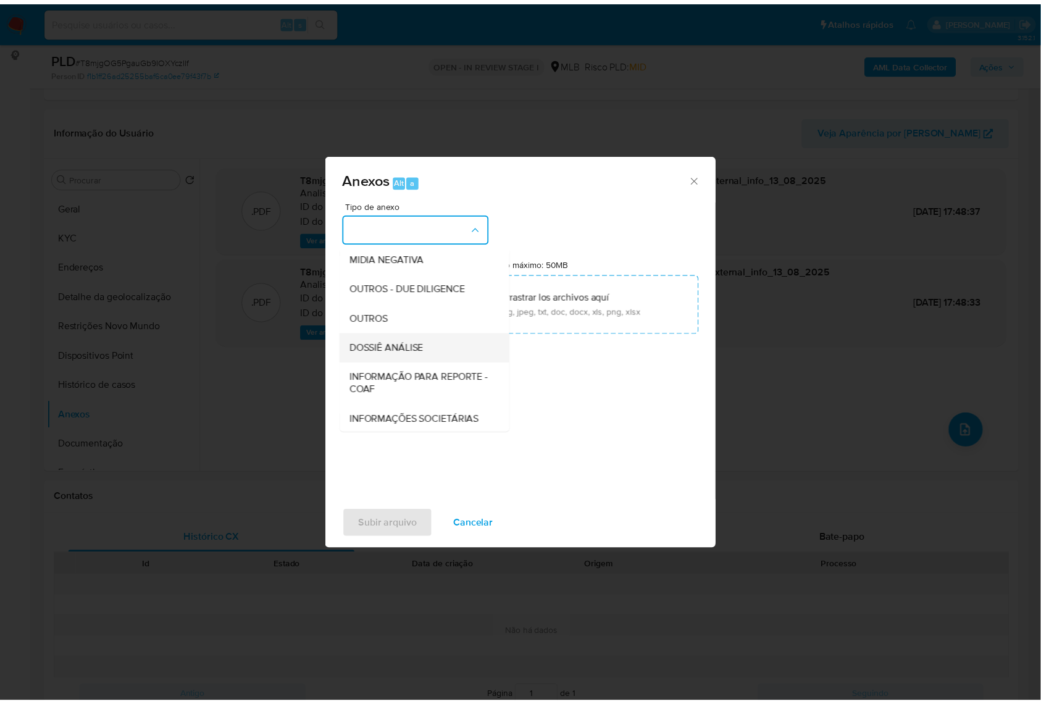
scroll to position [153, 0]
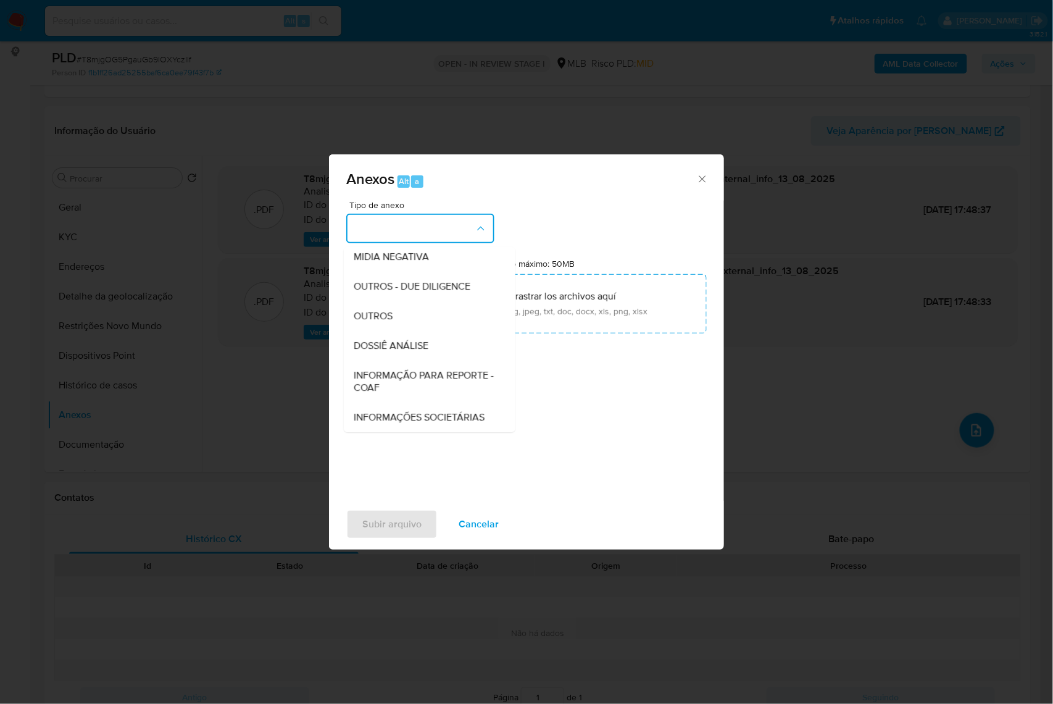
click at [380, 369] on span "INFORMAÇÃO PARA REPORTE - COAF" at bounding box center [426, 381] width 144 height 25
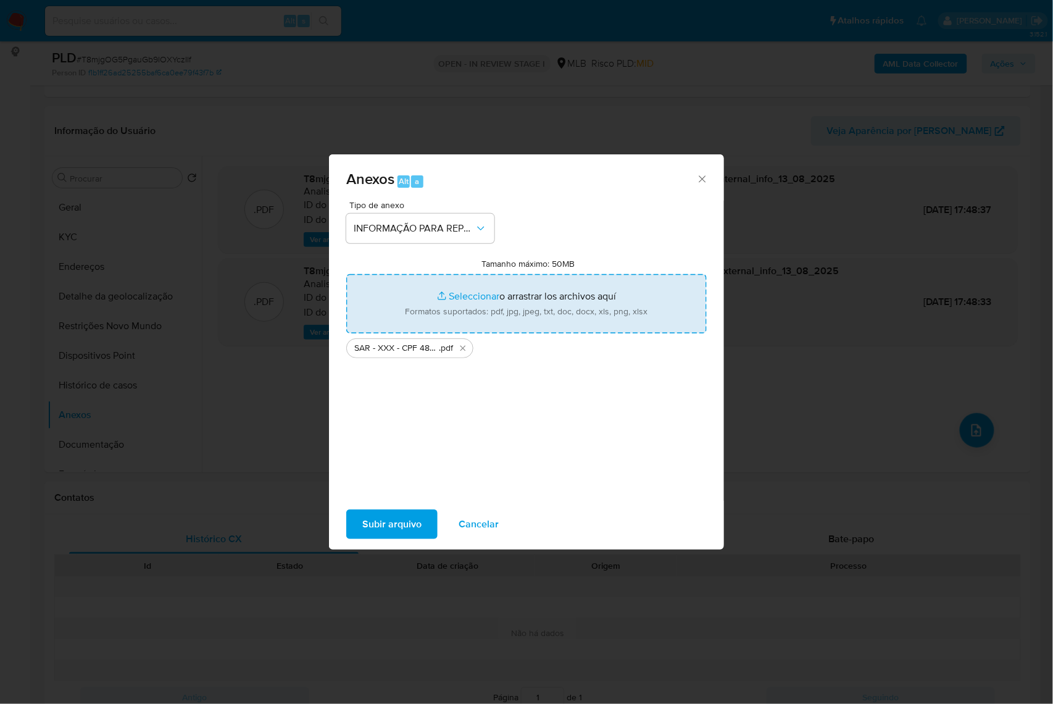
type input "C:\fakepath\Mulan 2368664533_2025_08_11_15_43_18.xlsx"
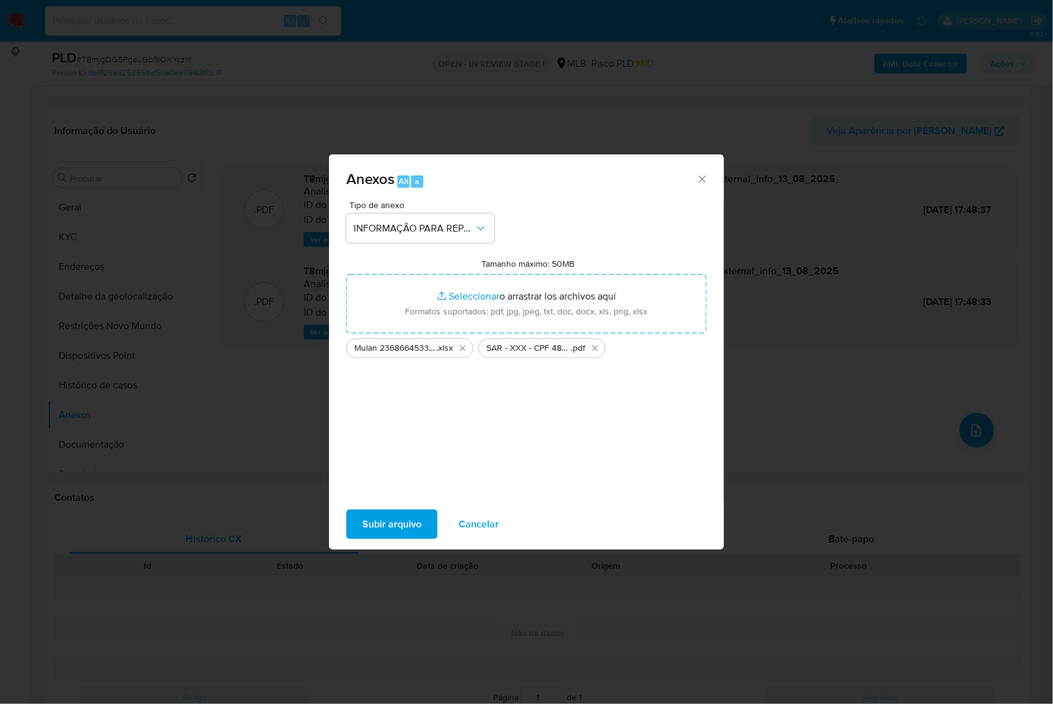
click at [362, 534] on span "Subir arquivo" at bounding box center [391, 523] width 59 height 27
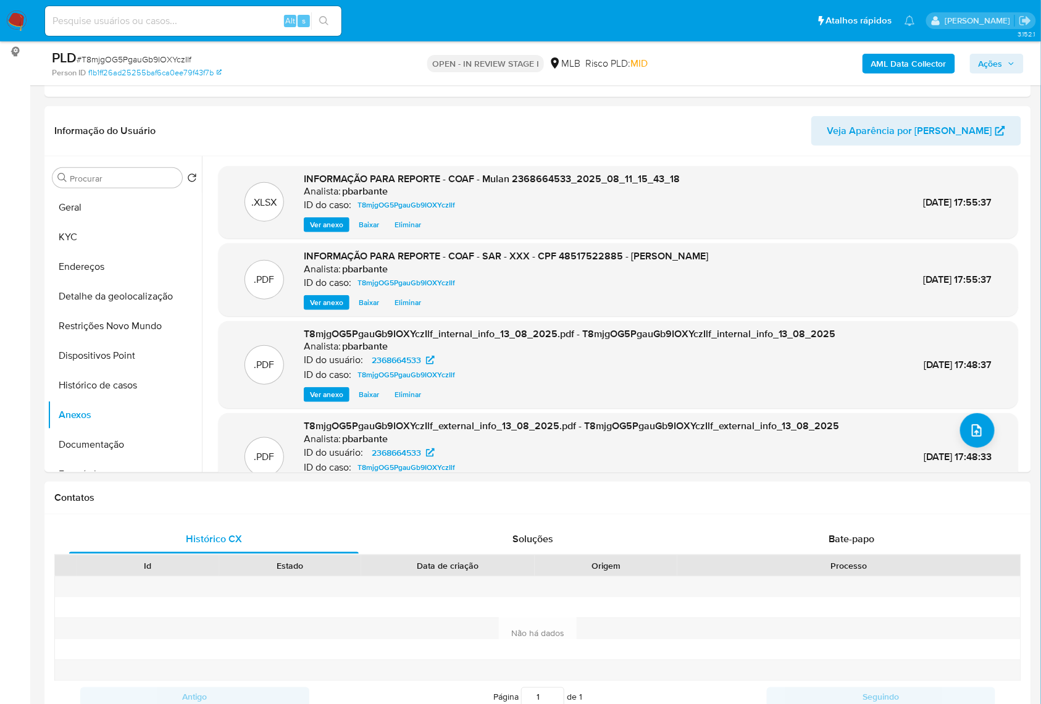
click at [996, 63] on span "Ações" at bounding box center [990, 64] width 24 height 20
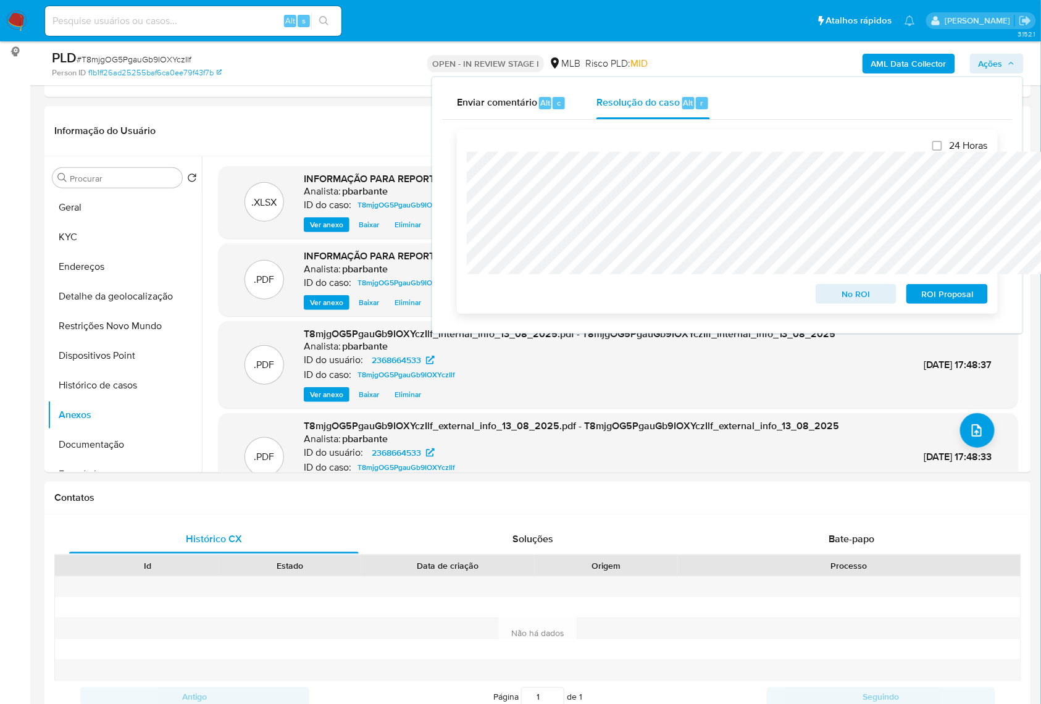
click at [959, 296] on span "ROI Proposal" at bounding box center [947, 293] width 64 height 17
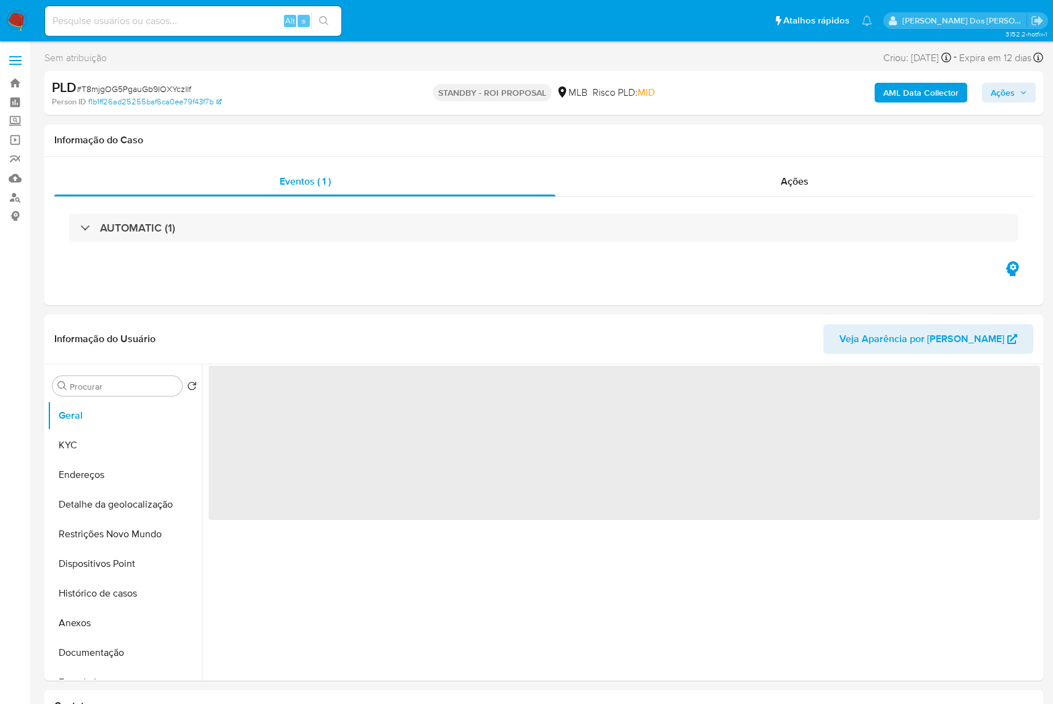
select select "10"
